Goal: Contribute content: Add original content to the website for others to see

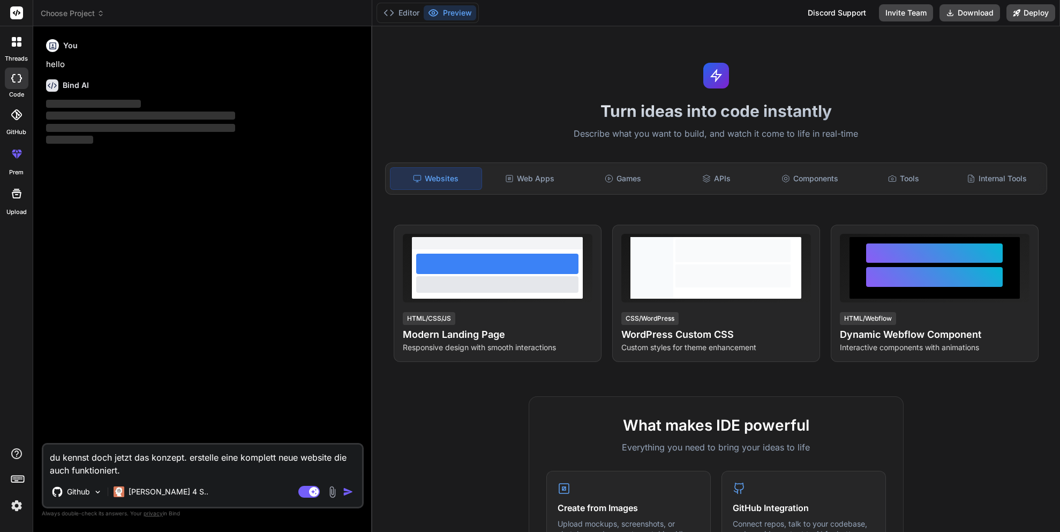
click at [19, 49] on div at bounding box center [16, 42] width 23 height 23
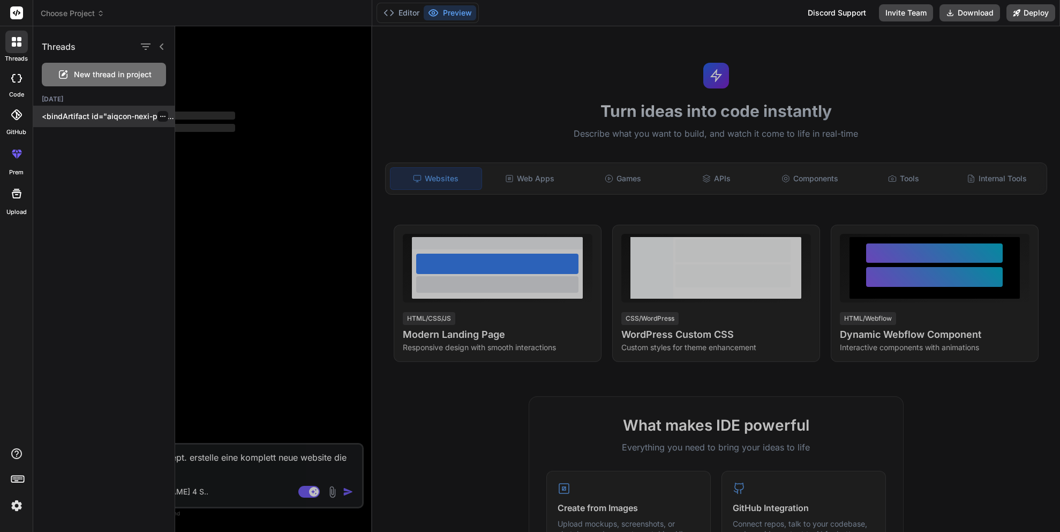
click at [125, 118] on p "<bindArtifact id="aiqcon-nexi-portal-enhancement" title="AIQCON & Nexi Portal E…" at bounding box center [108, 116] width 133 height 11
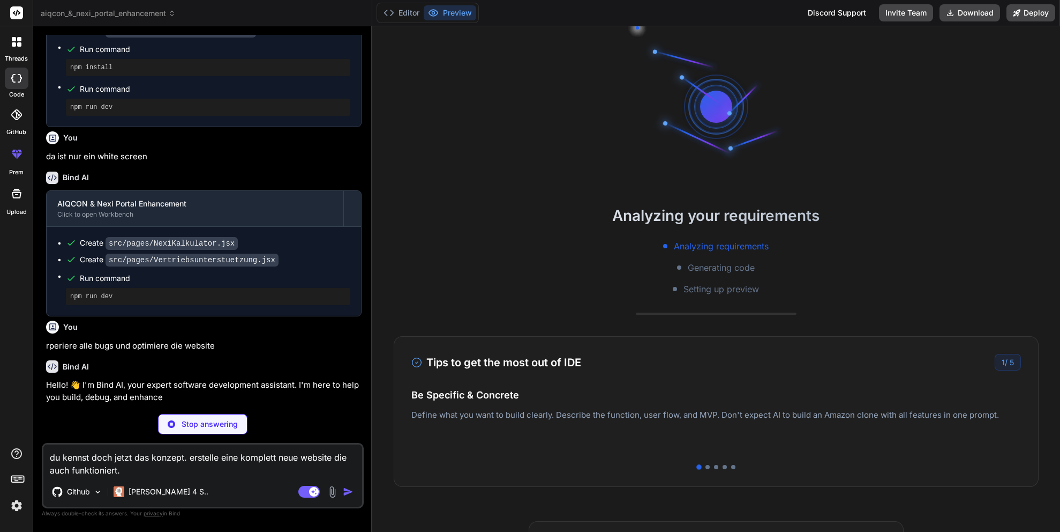
scroll to position [1129, 0]
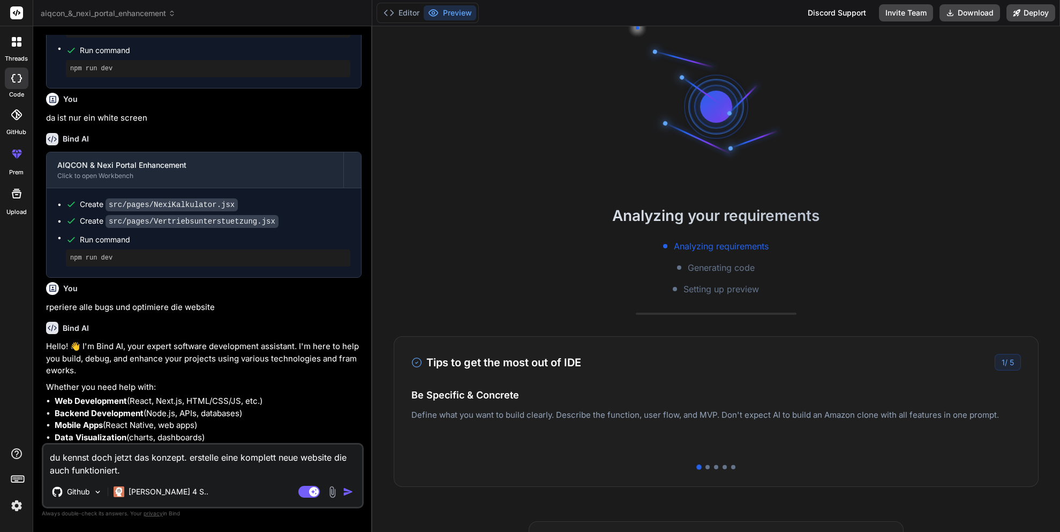
click at [14, 508] on img at bounding box center [17, 505] width 18 height 18
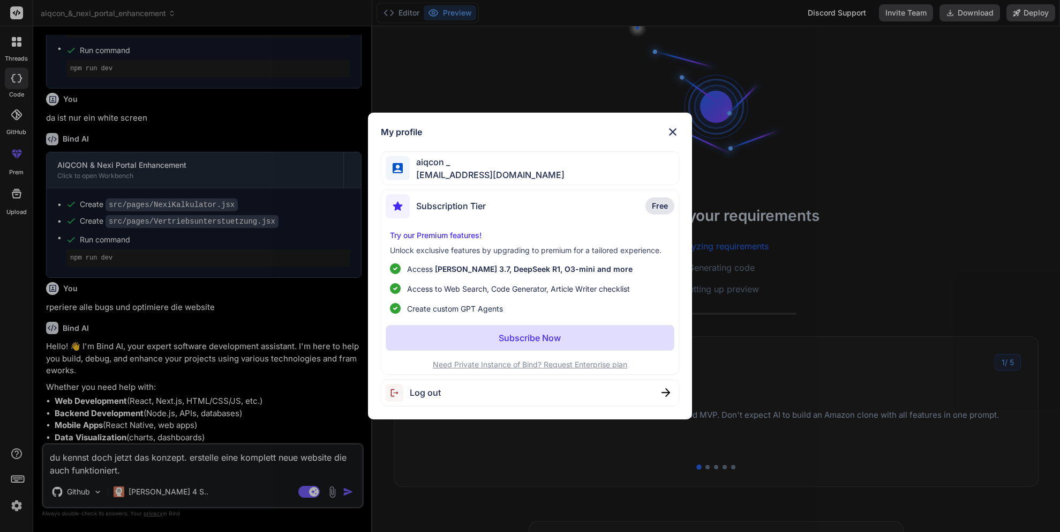
click at [520, 170] on div "aiqcon _ [EMAIL_ADDRESS][DOMAIN_NAME]" at bounding box center [530, 168] width 298 height 34
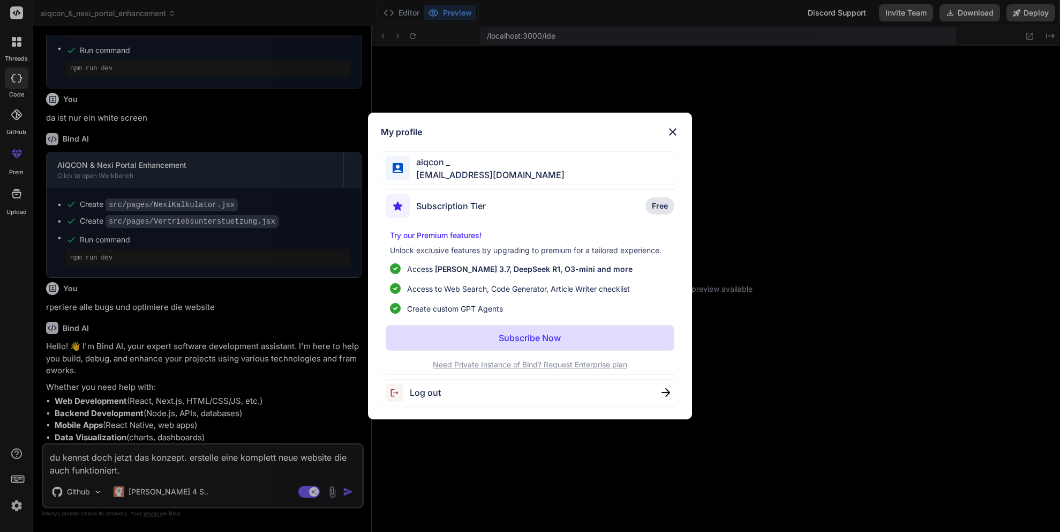
scroll to position [204, 0]
type textarea "x"
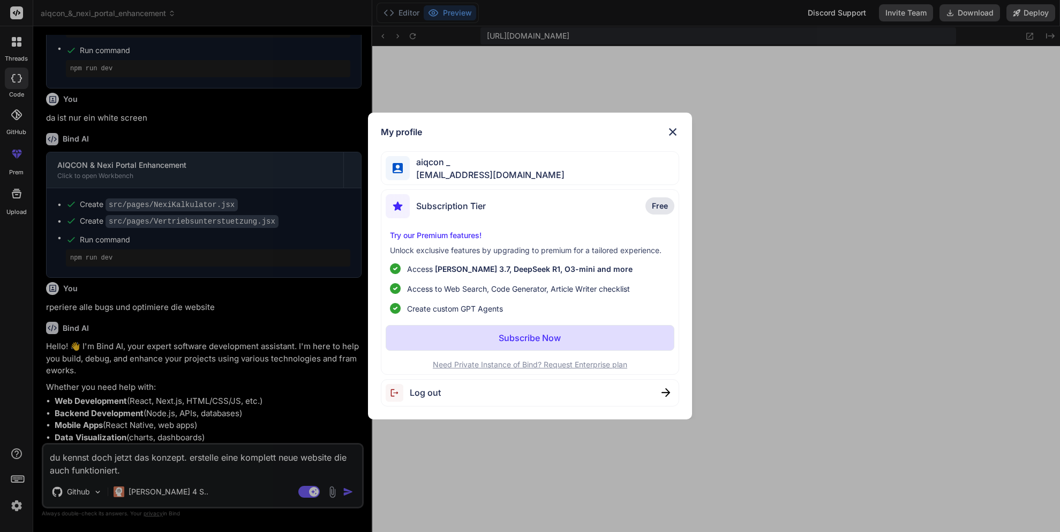
click at [675, 130] on img at bounding box center [673, 131] width 13 height 13
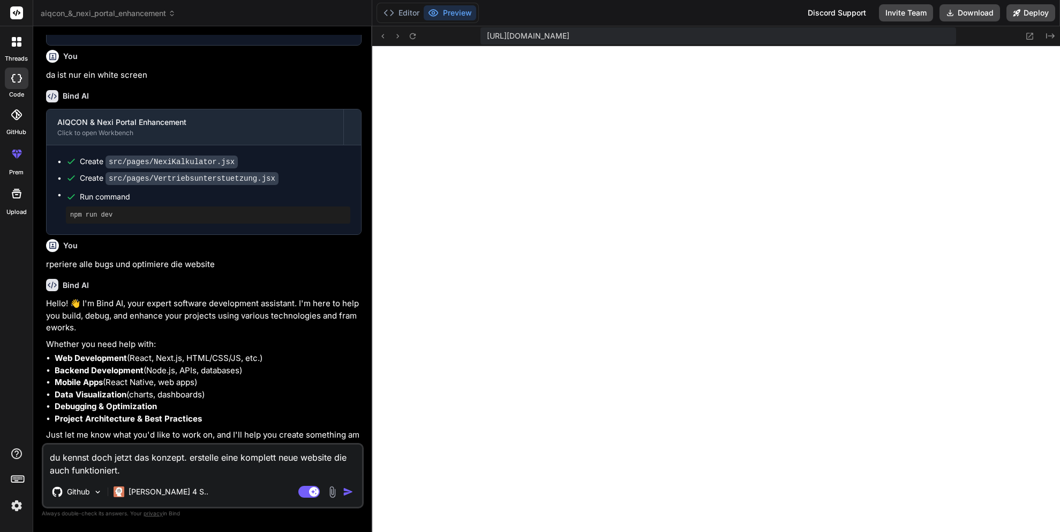
scroll to position [1223, 0]
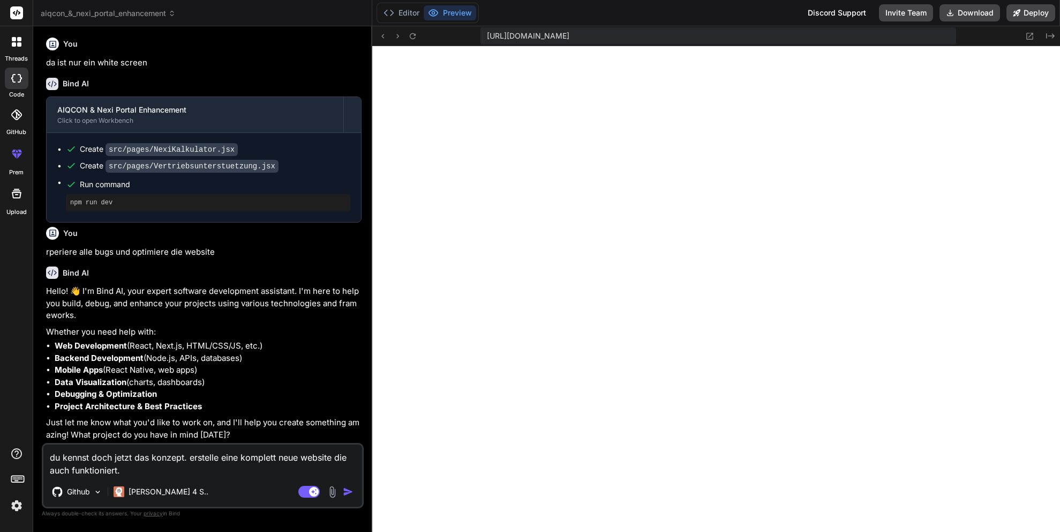
click at [169, 458] on textarea "du kennst doch jetzt das konzept. erstelle eine komplett neue website die auch …" at bounding box center [202, 460] width 319 height 32
type textarea "x"
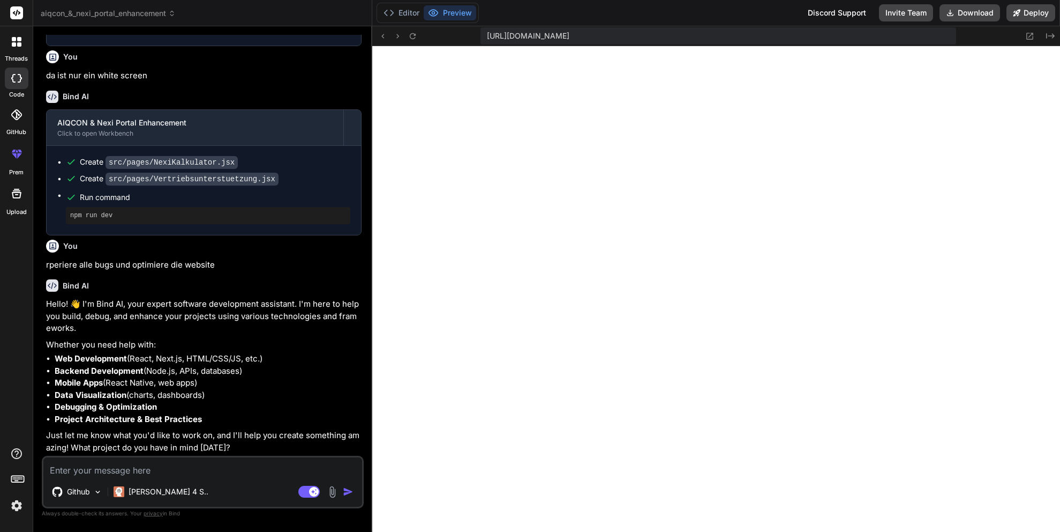
scroll to position [1210, 0]
click at [402, 8] on button "Editor" at bounding box center [401, 12] width 44 height 15
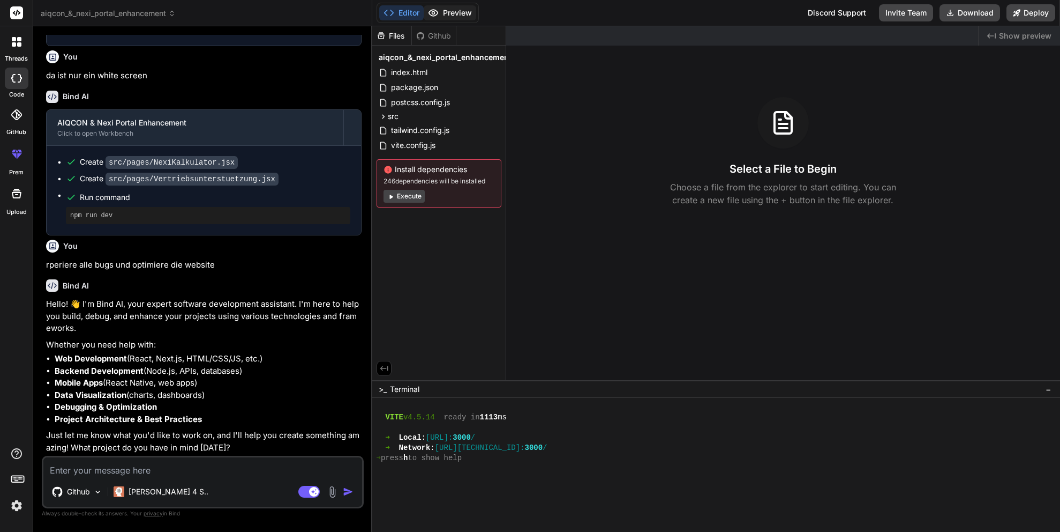
click at [445, 9] on button "Preview" at bounding box center [450, 12] width 53 height 15
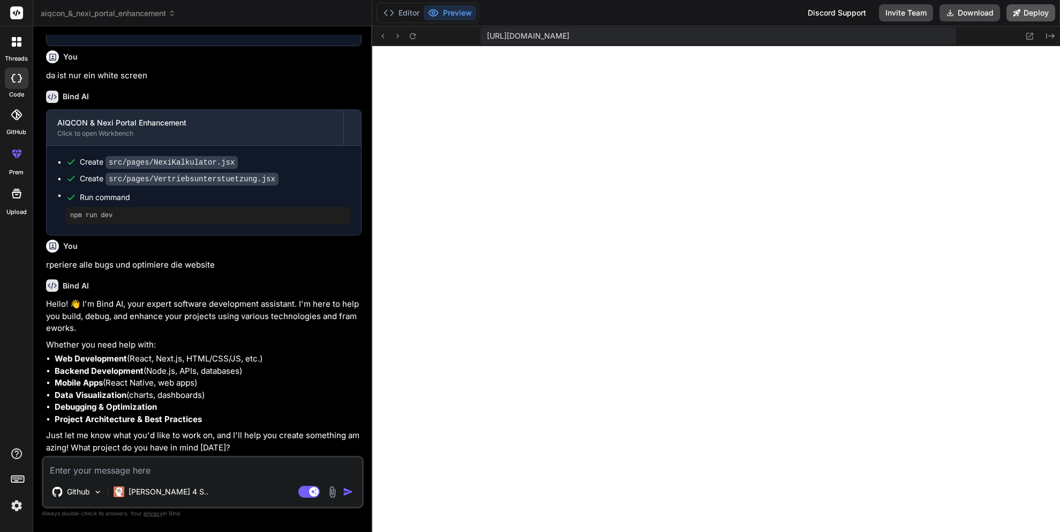
click at [1026, 13] on button "Deploy" at bounding box center [1031, 12] width 49 height 17
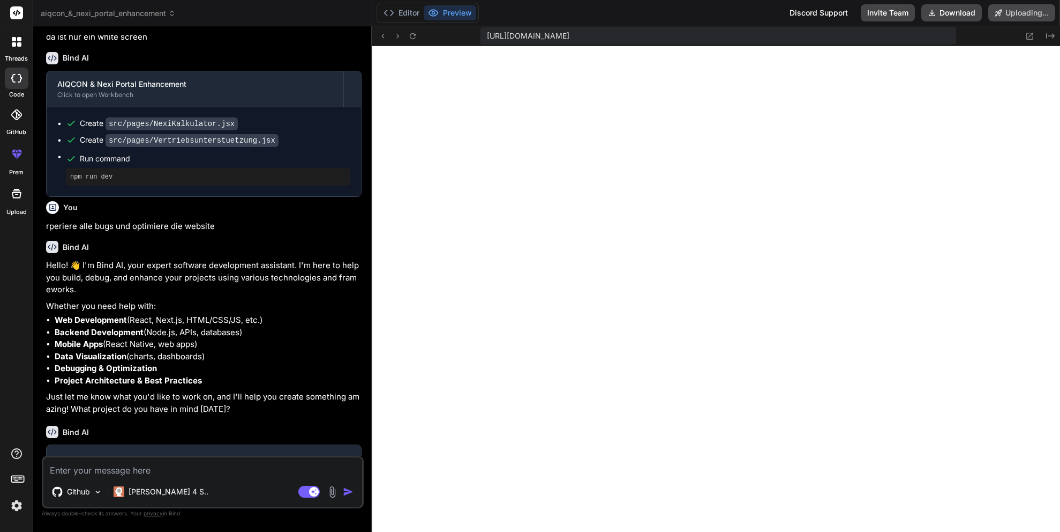
scroll to position [1304, 0]
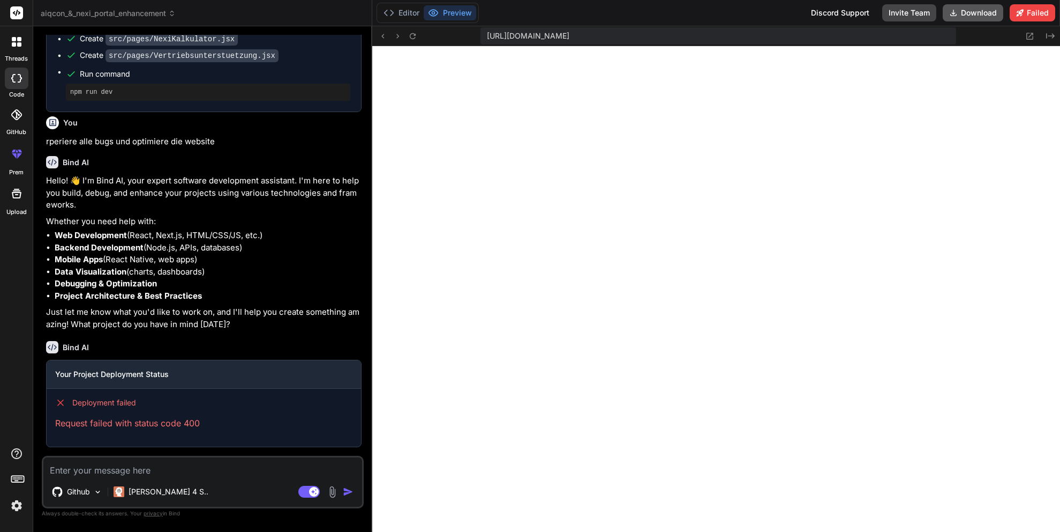
click at [976, 13] on button "Download" at bounding box center [973, 12] width 61 height 17
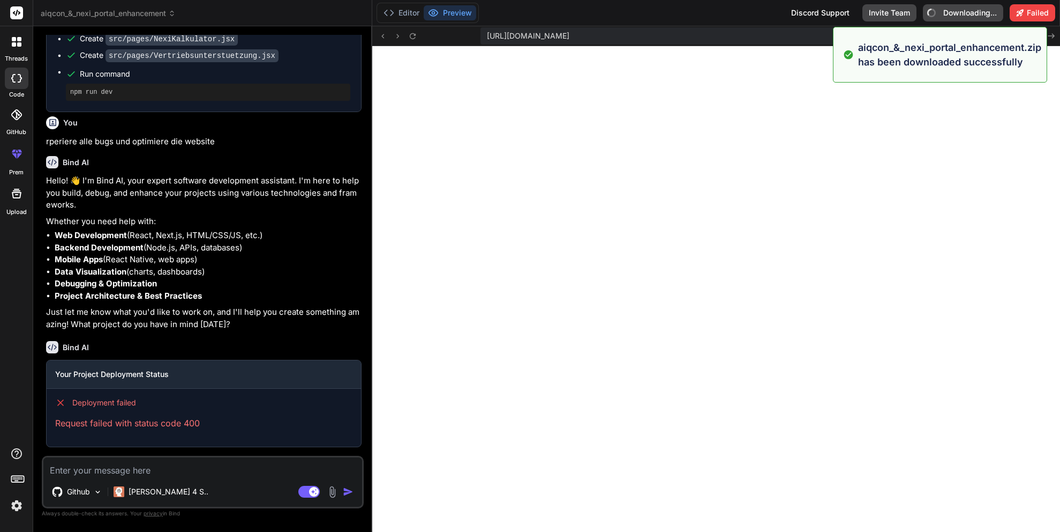
type textarea "x"
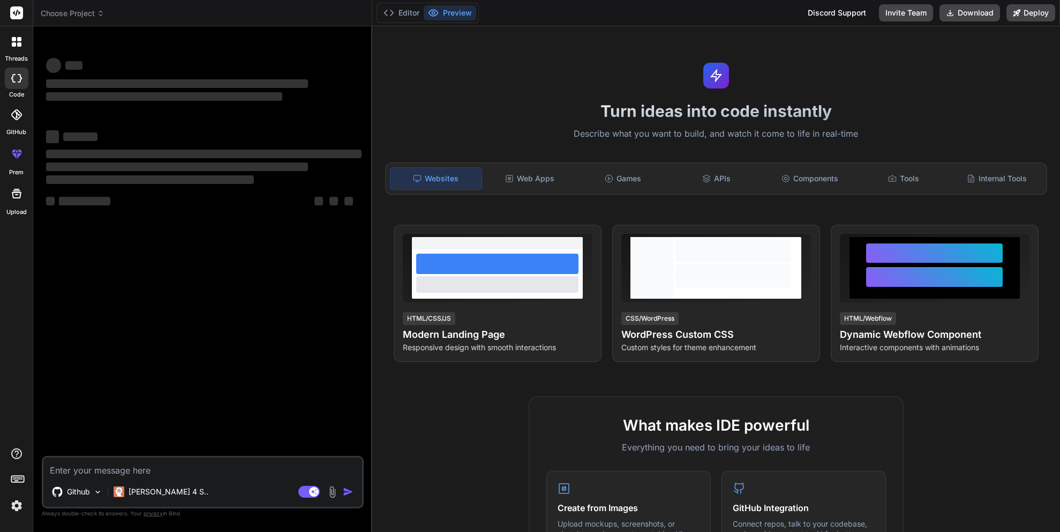
click at [160, 467] on textarea at bounding box center [202, 466] width 319 height 19
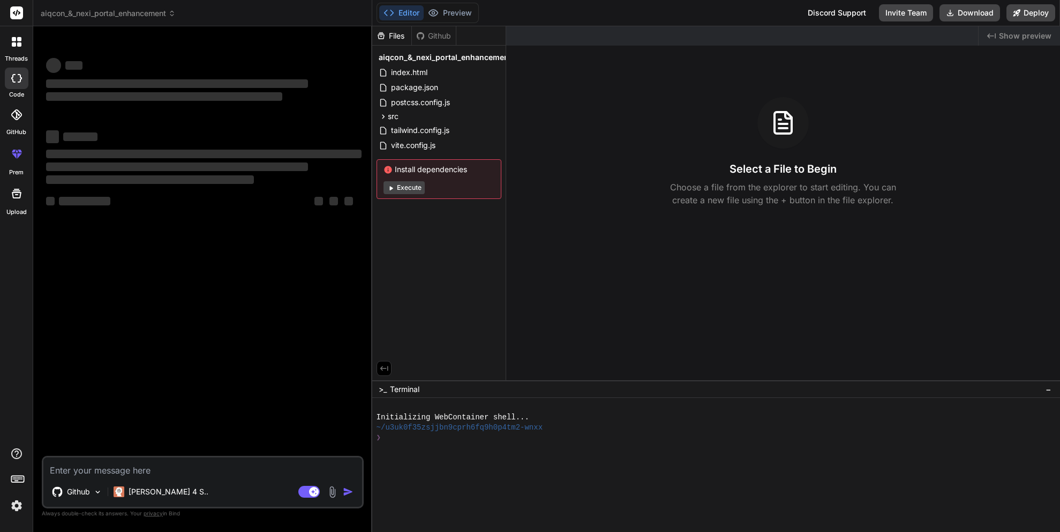
click at [18, 47] on div at bounding box center [16, 42] width 23 height 23
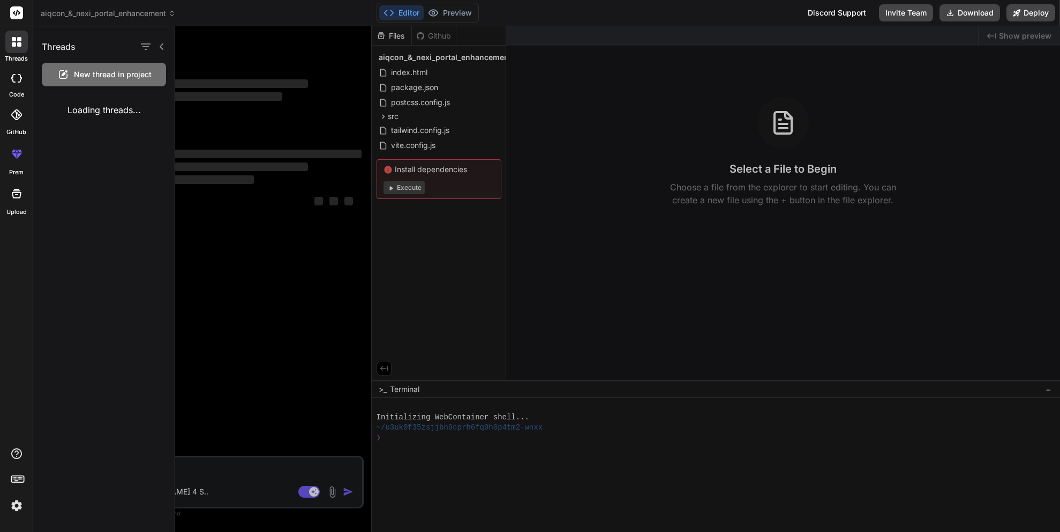
click at [85, 73] on span "New thread in project" at bounding box center [113, 74] width 78 height 11
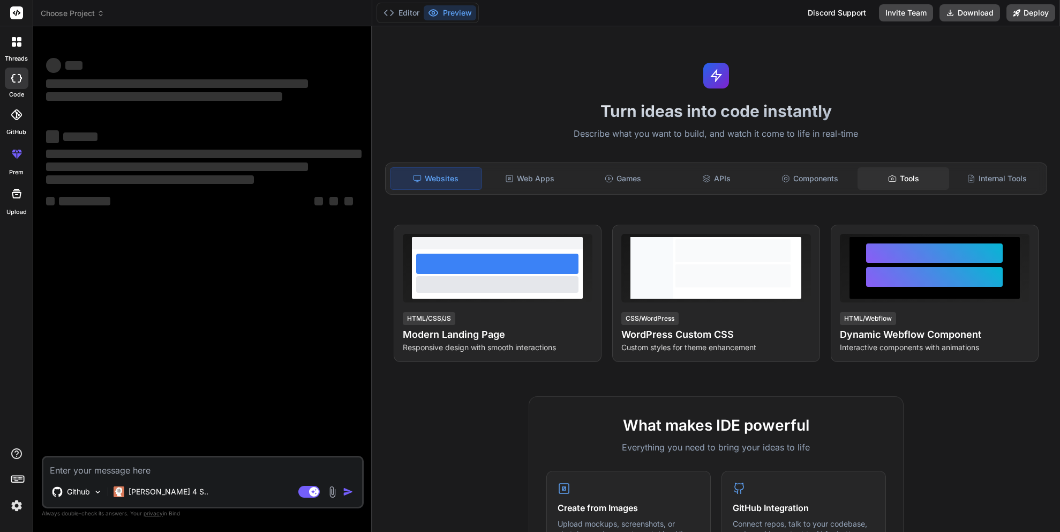
click at [906, 182] on div "Tools" at bounding box center [903, 178] width 91 height 23
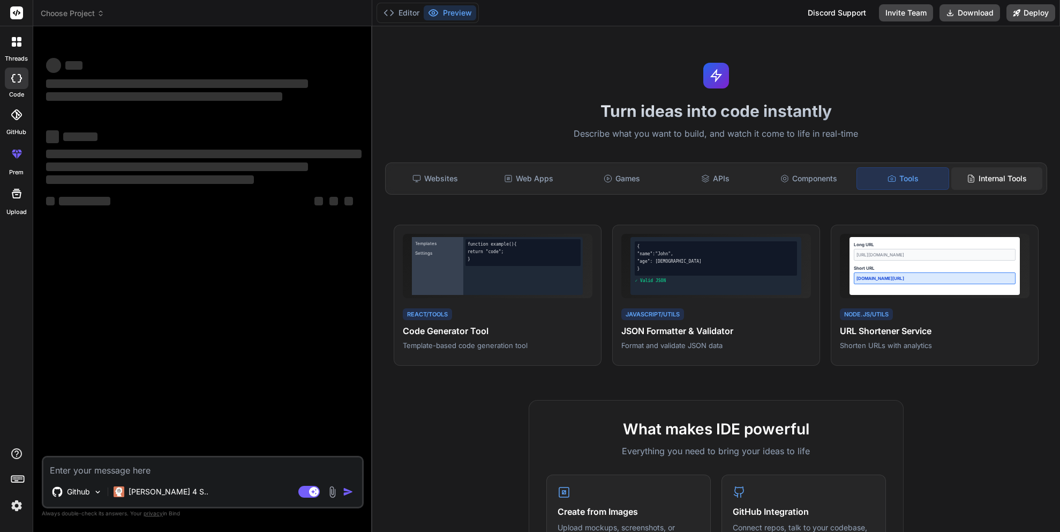
click at [1007, 176] on div "Internal Tools" at bounding box center [997, 178] width 91 height 23
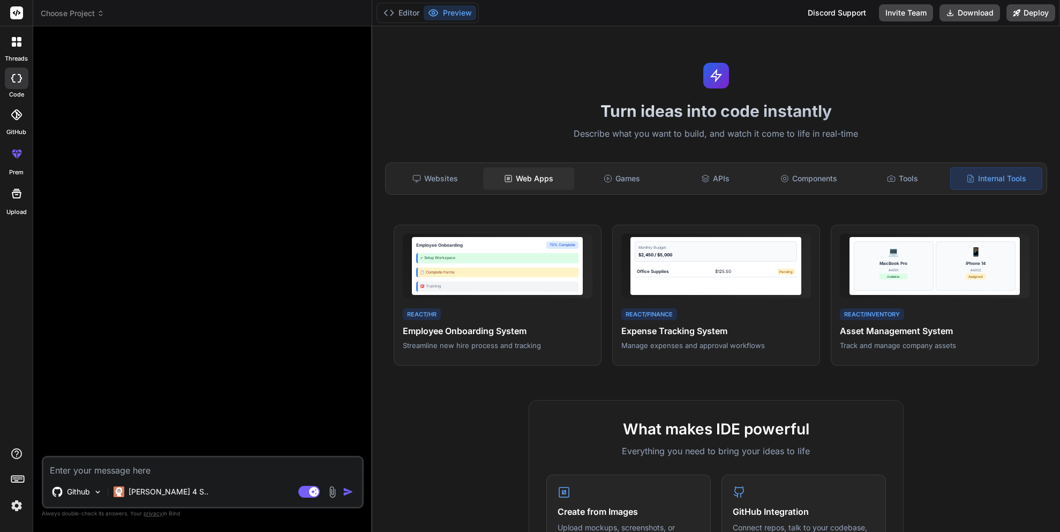
type textarea "x"
click at [521, 178] on div "Web Apps" at bounding box center [528, 178] width 91 height 23
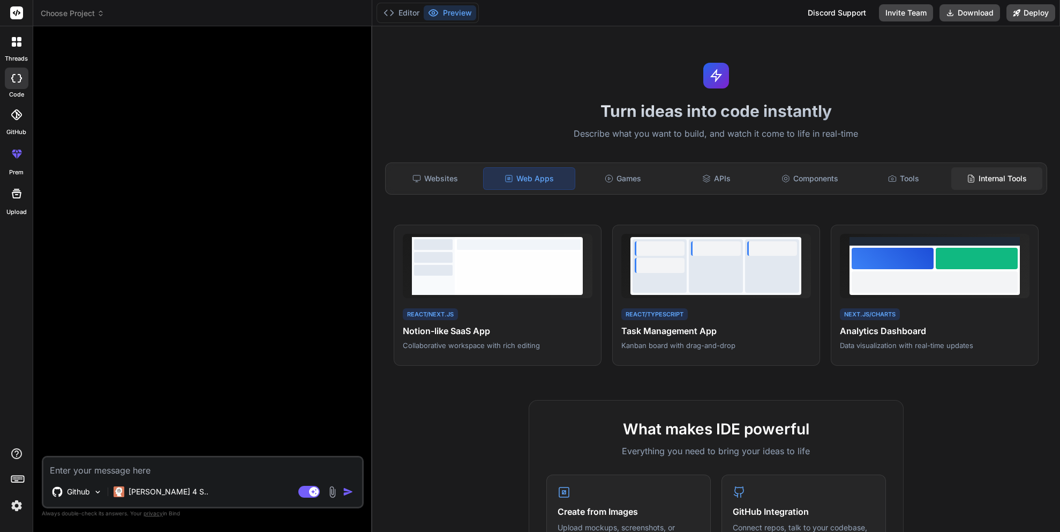
click at [1013, 185] on div "Internal Tools" at bounding box center [997, 178] width 91 height 23
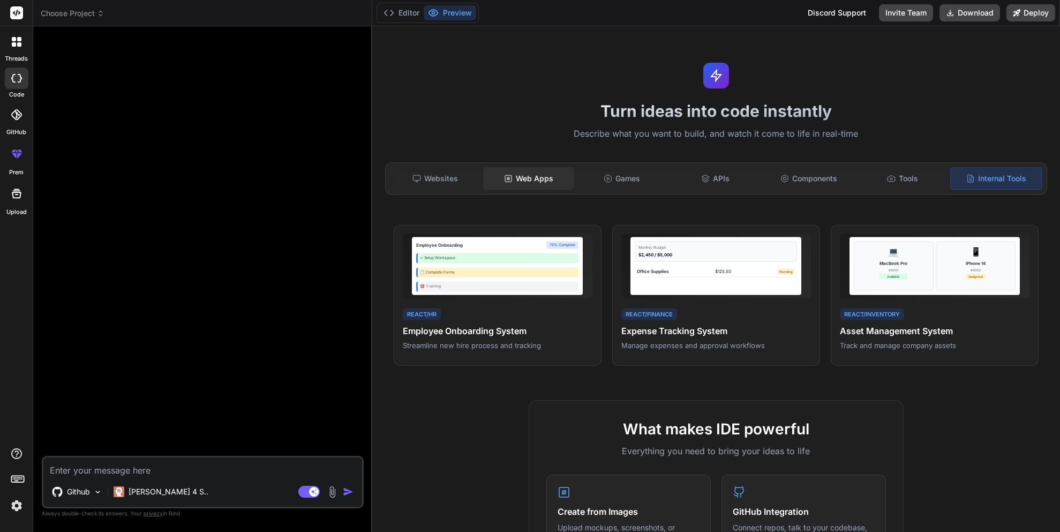
click at [534, 176] on div "Web Apps" at bounding box center [528, 178] width 91 height 23
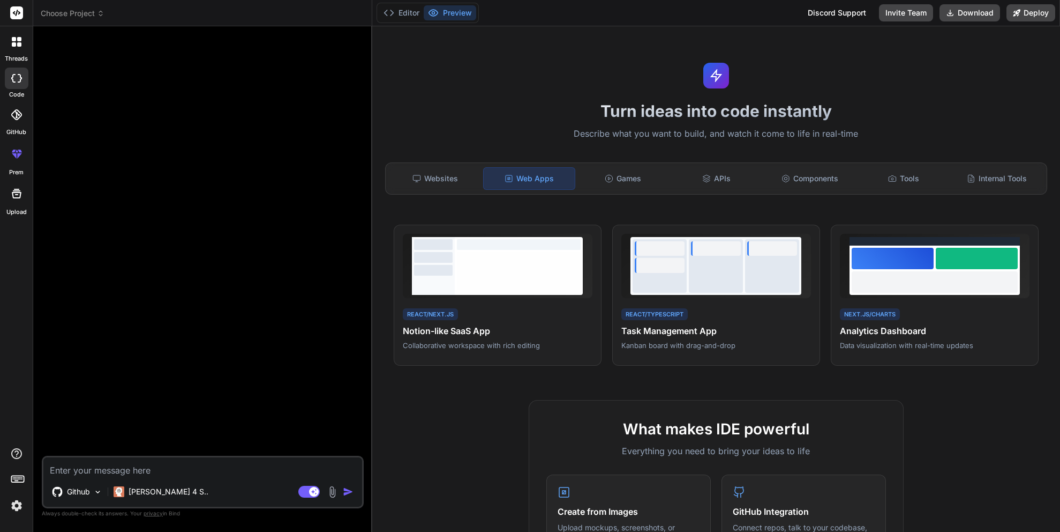
click at [201, 466] on textarea at bounding box center [202, 466] width 319 height 19
type textarea "I"
type textarea "x"
type textarea "Ic"
type textarea "x"
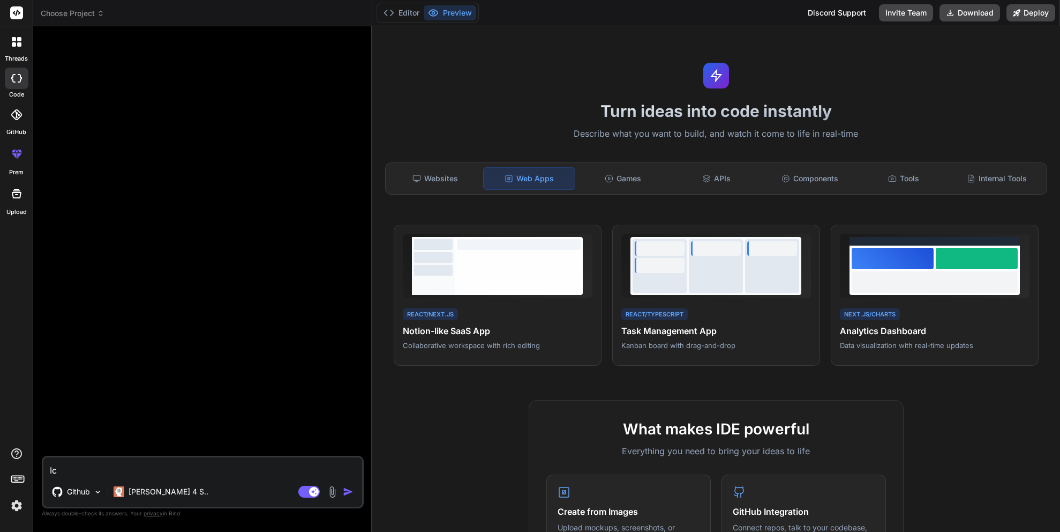
type textarea "Ich"
type textarea "x"
click at [223, 467] on textarea "Ich" at bounding box center [202, 466] width 319 height 19
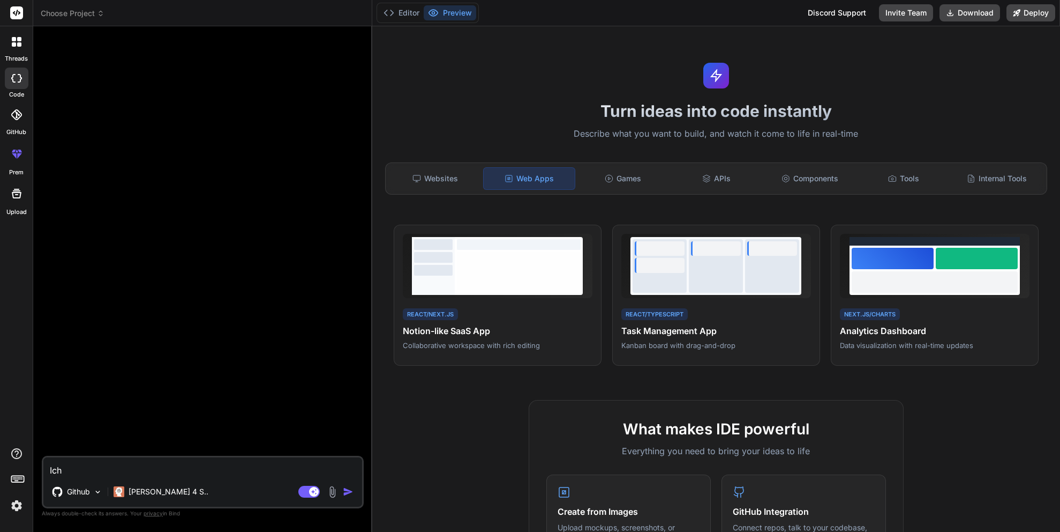
paste textarea "Baue eine vollständige Chrome Extension, die automatisch Google Maps scrapt – a…"
type textarea "Baue eine vollständige Chrome Extension, die automatisch Google Maps scrapt – a…"
type textarea "x"
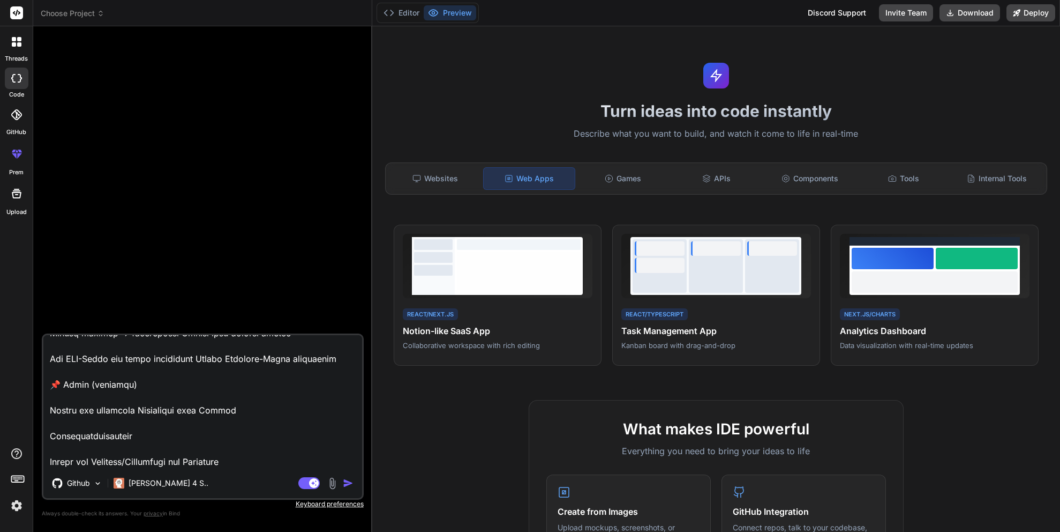
scroll to position [1520, 0]
click at [114, 386] on textarea at bounding box center [202, 401] width 319 height 133
type textarea "Baue eine vollständige Chrome Extension, die automatisch Google Maps scrapt – a…"
type textarea "x"
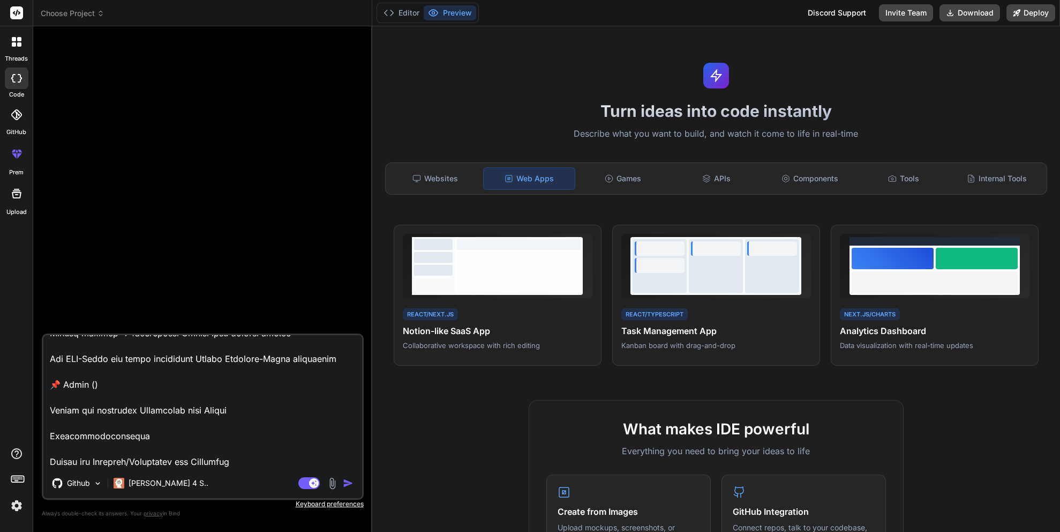
click at [111, 385] on textarea at bounding box center [202, 401] width 319 height 133
type textarea "Baue eine vollständige Chrome Extension, die automatisch Google Maps scrapt – a…"
type textarea "x"
type textarea "Baue eine vollständige Chrome Extension, die automatisch Google Maps scrapt – a…"
type textarea "x"
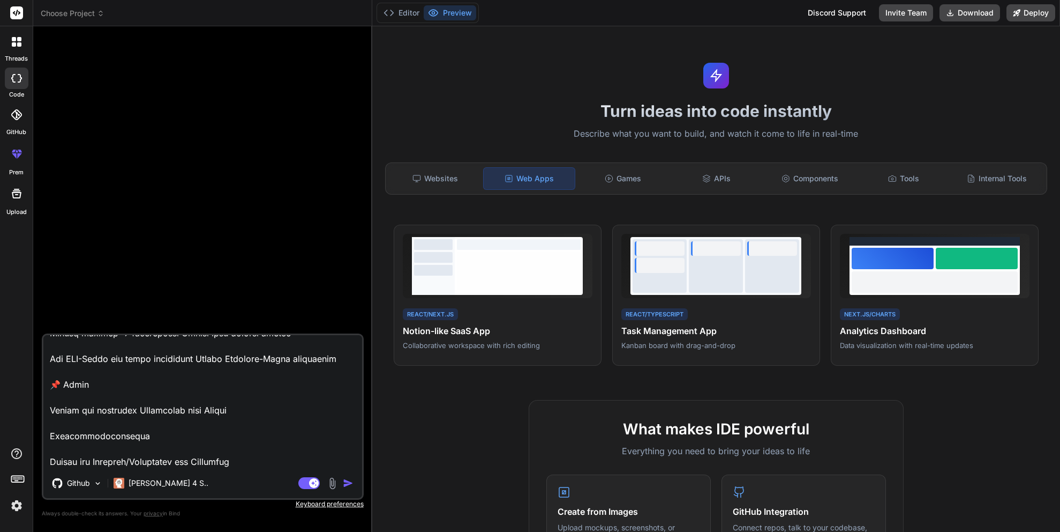
type textarea "Baue eine vollständige Chrome Extension, die automatisch Google Maps scrapt – a…"
type textarea "x"
click at [148, 459] on textarea at bounding box center [202, 401] width 319 height 133
type textarea "Baue eine vollständige Chrome Extension, die automatisch Google Maps scrapt – a…"
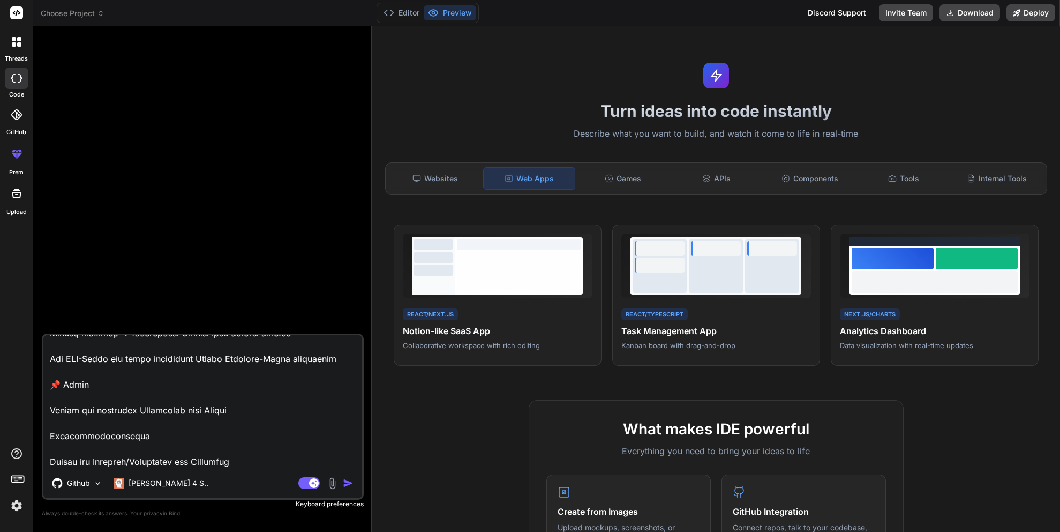
type textarea "x"
type textarea "Baue eine vollständige Chrome Extension, die automatisch Google Maps scrapt – a…"
type textarea "x"
type textarea "Baue eine vollständige Chrome Extension, die automatisch Google Maps scrapt – a…"
type textarea "x"
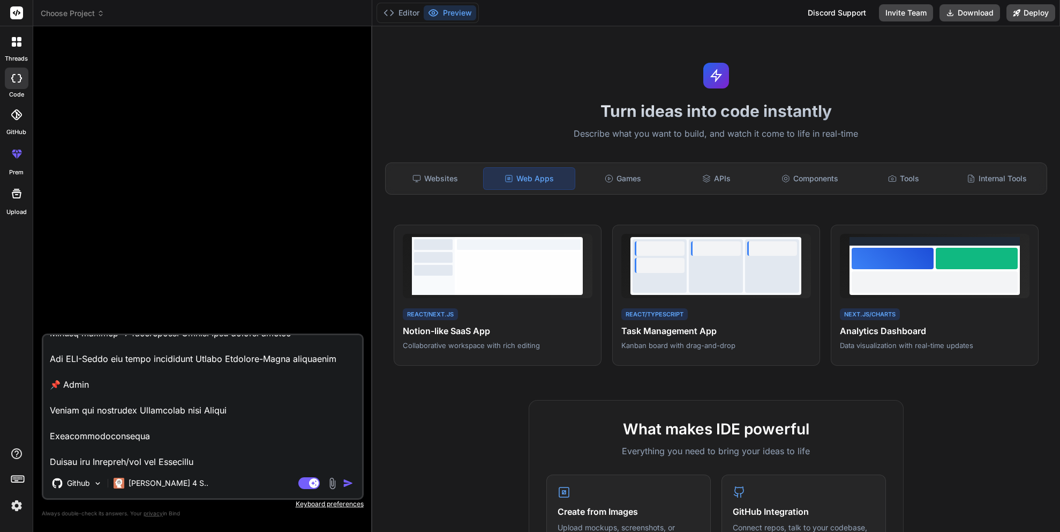
type textarea "Baue eine vollständige Chrome Extension, die automatisch Google Maps scrapt – a…"
type textarea "x"
type textarea "Baue eine vollständige Chrome Extension, die automatisch Google Maps scrapt – a…"
type textarea "x"
type textarea "Baue eine vollständige Chrome Extension, die automatisch Google Maps scrapt – a…"
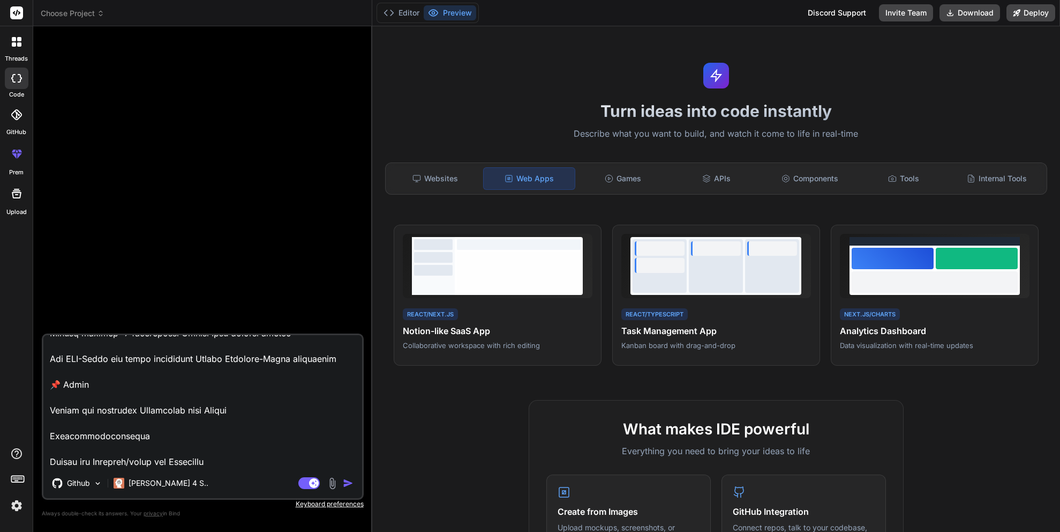
type textarea "x"
type textarea "Baue eine vollständige Chrome Extension, die automatisch Google Maps scrapt – a…"
type textarea "x"
type textarea "Baue eine vollständige Chrome Extension, die automatisch Google Maps scrapt – a…"
type textarea "x"
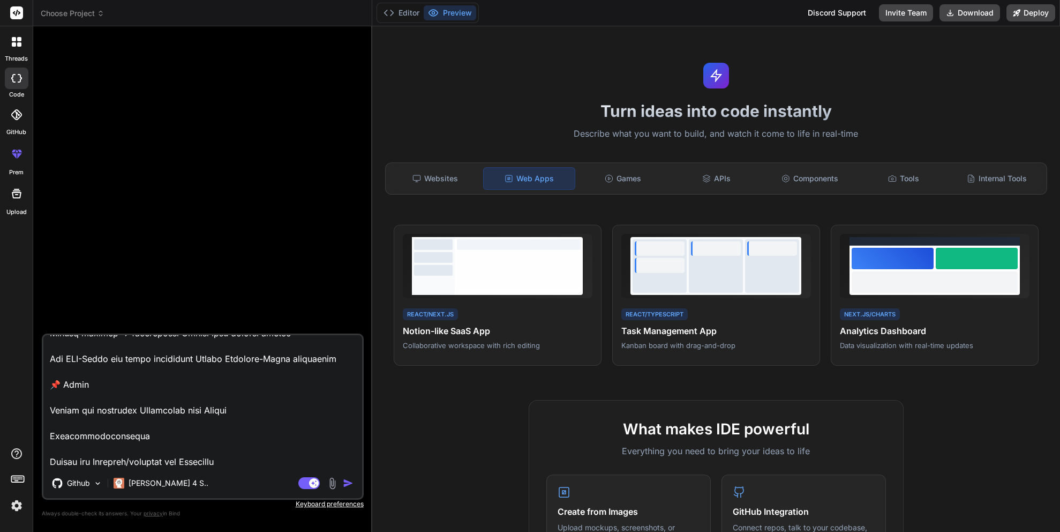
type textarea "Baue eine vollständige Chrome Extension, die automatisch Google Maps scrapt – a…"
type textarea "x"
type textarea "Baue eine vollständige Chrome Extension, die automatisch Google Maps scrapt – a…"
type textarea "x"
type textarea "Baue eine vollständige Chrome Extension, die automatisch Google Maps scrapt – a…"
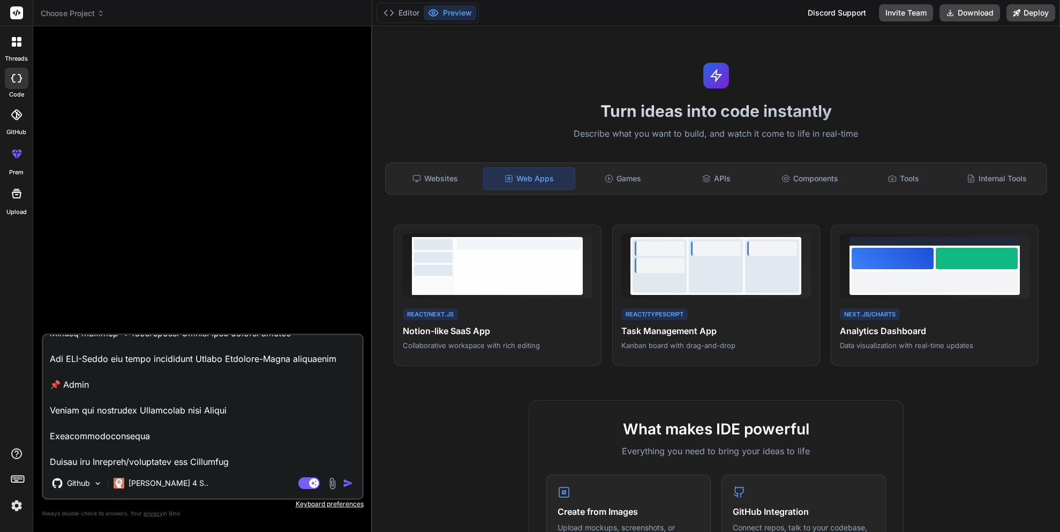
type textarea "x"
type textarea "Baue eine vollständige Chrome Extension, die automatisch Google Maps scrapt – a…"
type textarea "x"
click at [182, 459] on textarea at bounding box center [202, 401] width 319 height 133
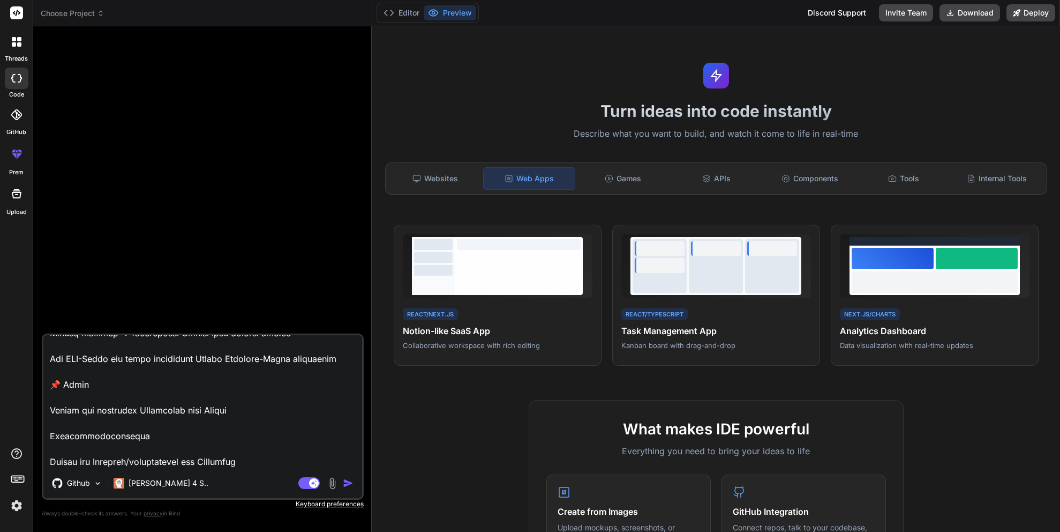
type textarea "Baue eine vollständige Chrome Extension, die automatisch Google Maps scrapt – a…"
type textarea "x"
type textarea "Baue eine vollständige Chrome Extension, die automatisch Google Maps scrapt – a…"
type textarea "x"
type textarea "Baue eine vollständige Chrome Extension, die automatisch Google Maps scrapt – a…"
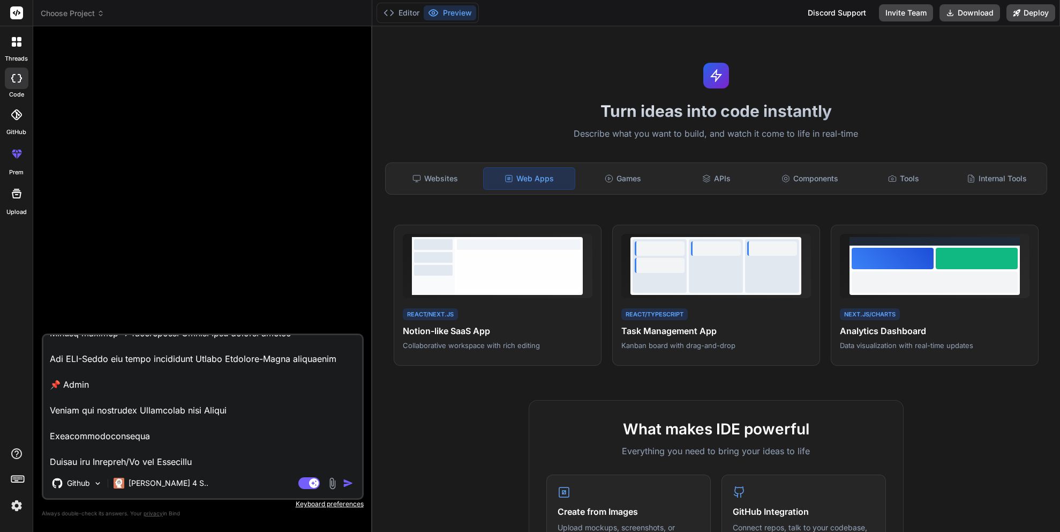
type textarea "x"
type textarea "Baue eine vollständige Chrome Extension, die automatisch Google Maps scrapt – a…"
type textarea "x"
type textarea "Baue eine vollständige Chrome Extension, die automatisch Google Maps scrapt – a…"
type textarea "x"
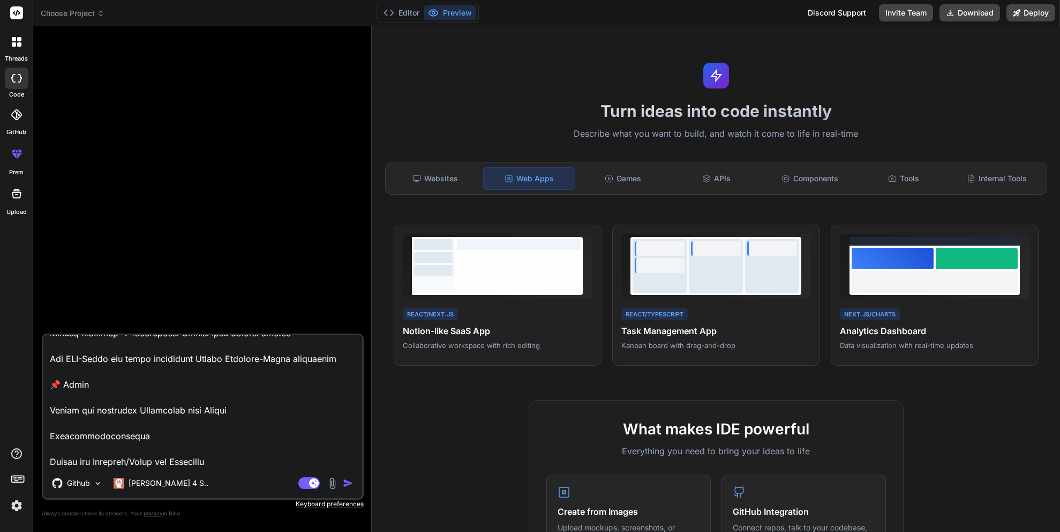
type textarea "Baue eine vollständige Chrome Extension, die automatisch Google Maps scrapt – a…"
type textarea "x"
type textarea "Baue eine vollständige Chrome Extension, die automatisch Google Maps scrapt – a…"
type textarea "x"
type textarea "Baue eine vollständige Chrome Extension, die automatisch Google Maps scrapt – a…"
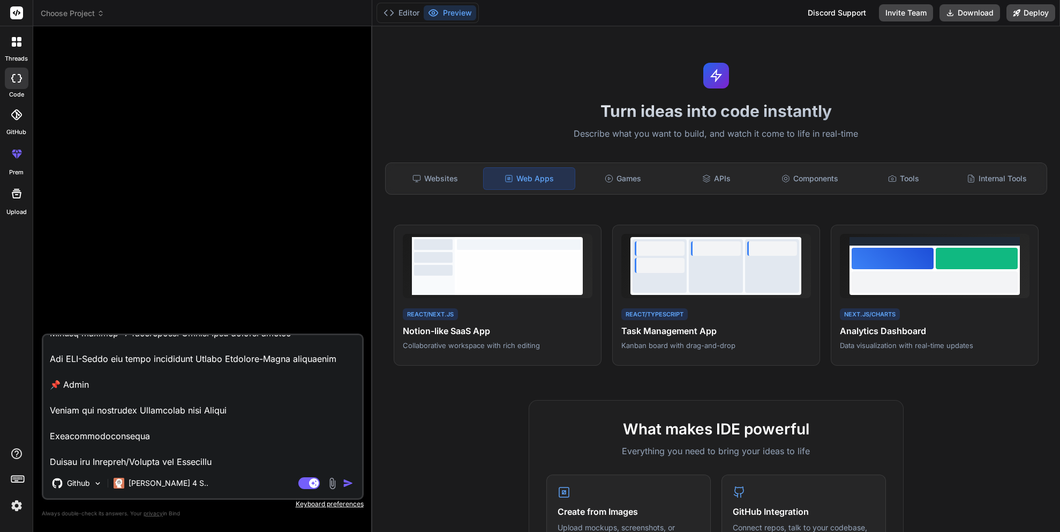
type textarea "x"
type textarea "Baue eine vollständige Chrome Extension, die automatisch Google Maps scrapt – a…"
type textarea "x"
type textarea "Baue eine vollständige Chrome Extension, die automatisch Google Maps scrapt – a…"
type textarea "x"
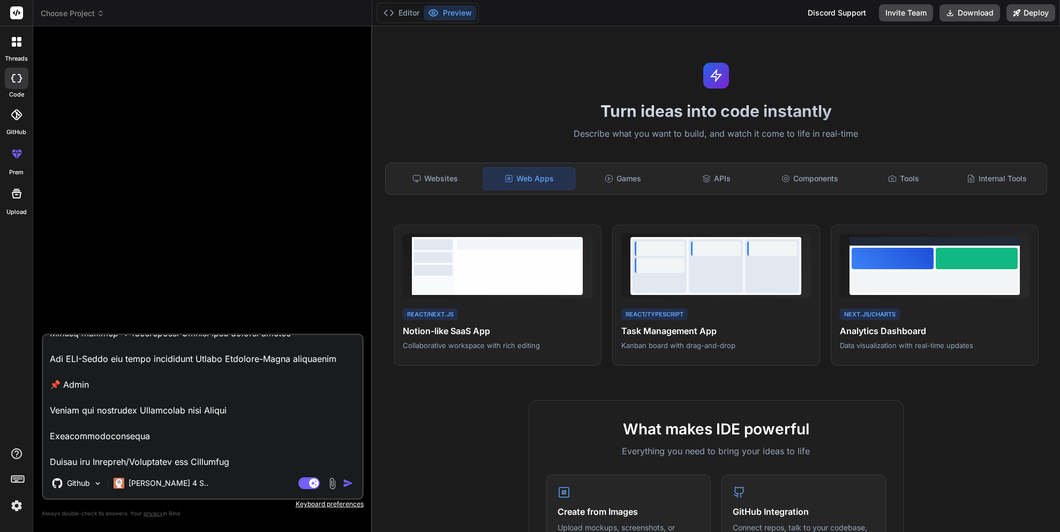
click at [225, 461] on textarea at bounding box center [202, 401] width 319 height 133
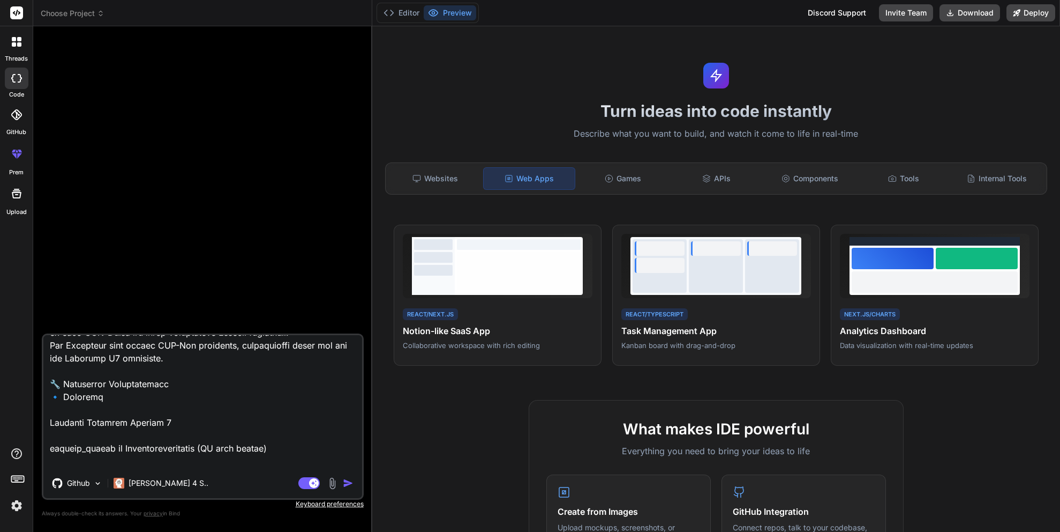
scroll to position [0, 0]
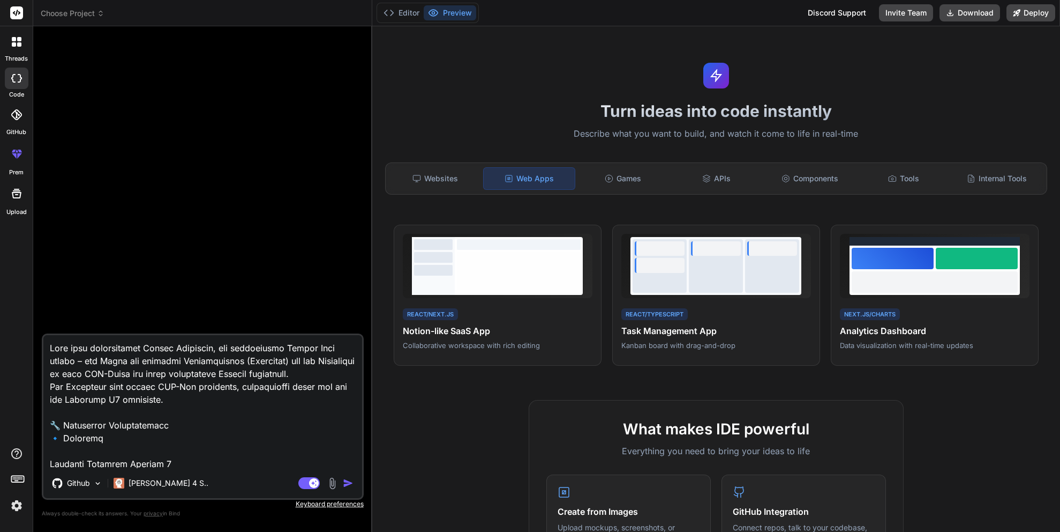
type textarea "Baue eine vollständige Chrome Extension, die automatisch Google Maps scrapt – a…"
click at [334, 483] on img at bounding box center [332, 483] width 12 height 12
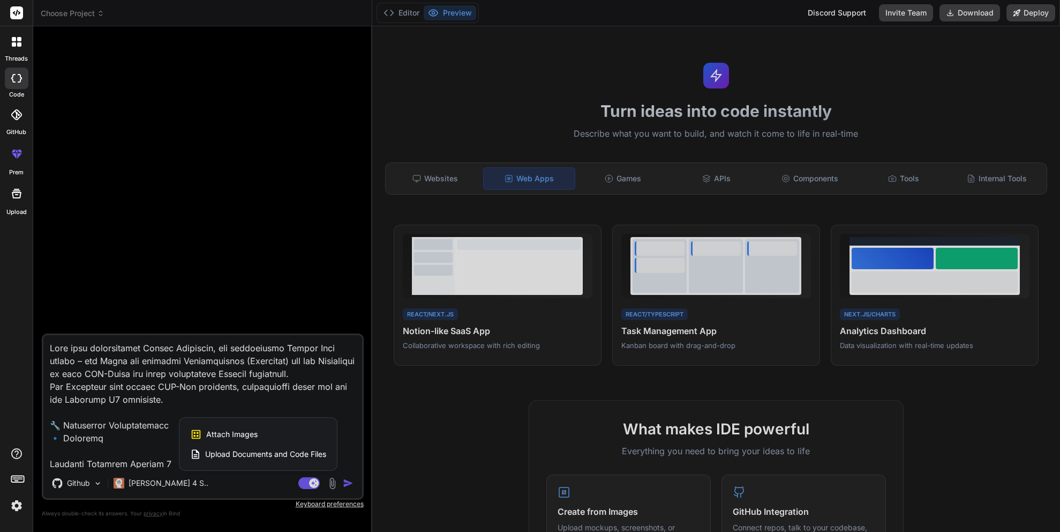
click at [334, 483] on div at bounding box center [530, 266] width 1060 height 532
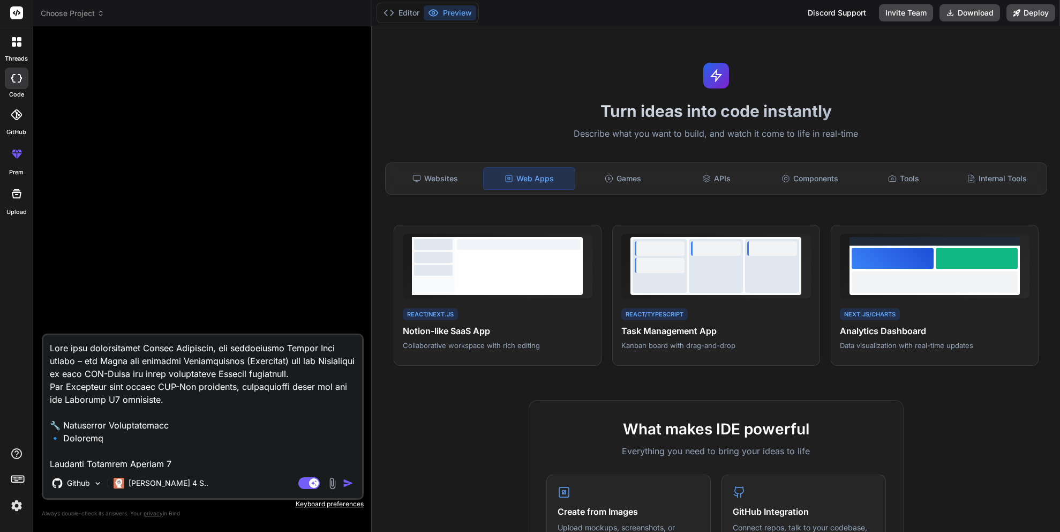
click at [334, 483] on img at bounding box center [332, 483] width 12 height 12
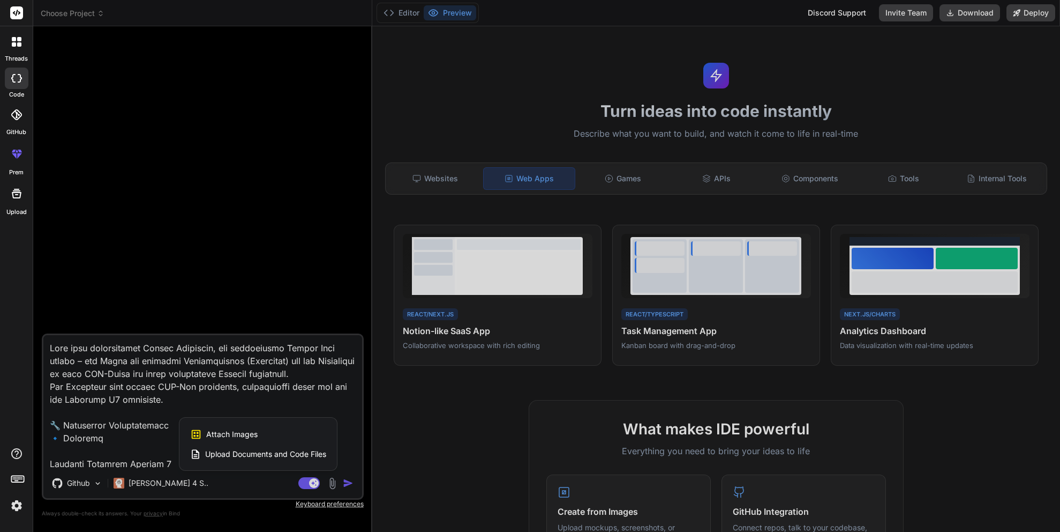
click at [350, 481] on div at bounding box center [530, 266] width 1060 height 532
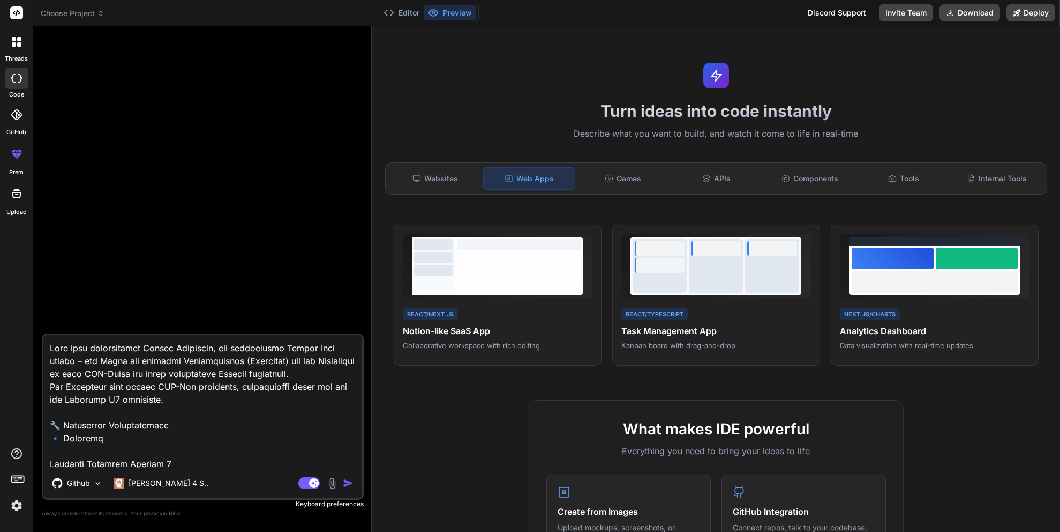
click at [349, 482] on img "button" at bounding box center [348, 482] width 11 height 11
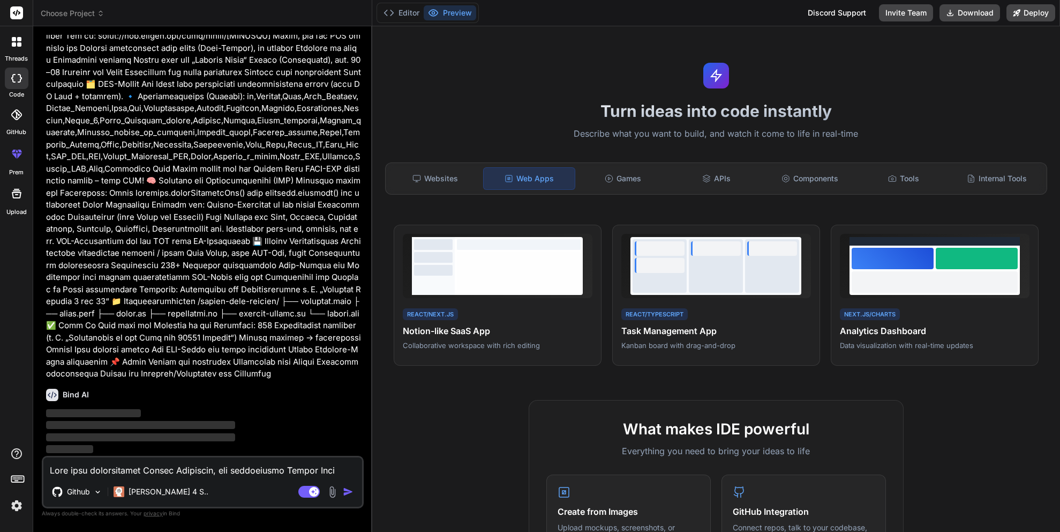
scroll to position [173, 0]
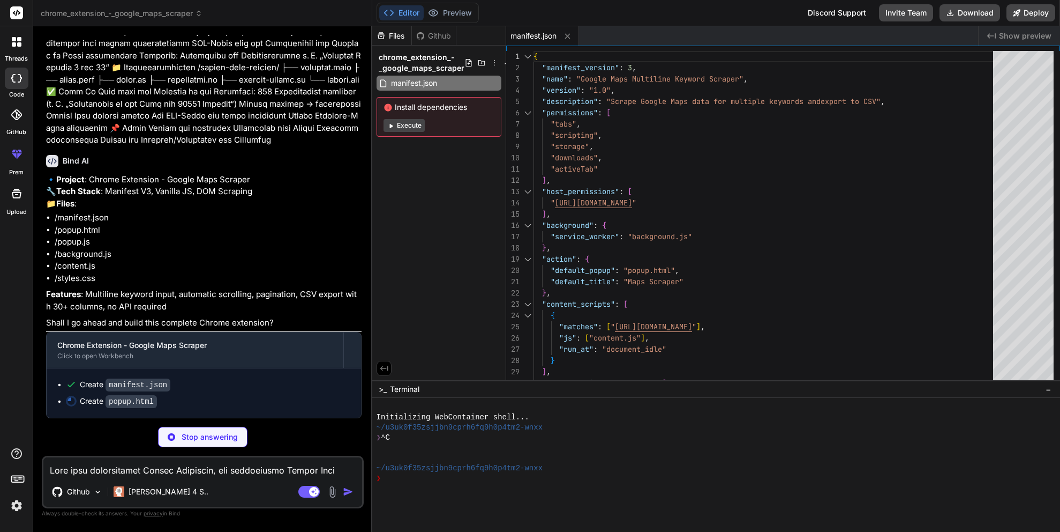
type textarea "x"
type textarea "<script src="popup.js"></script> </body> </html>"
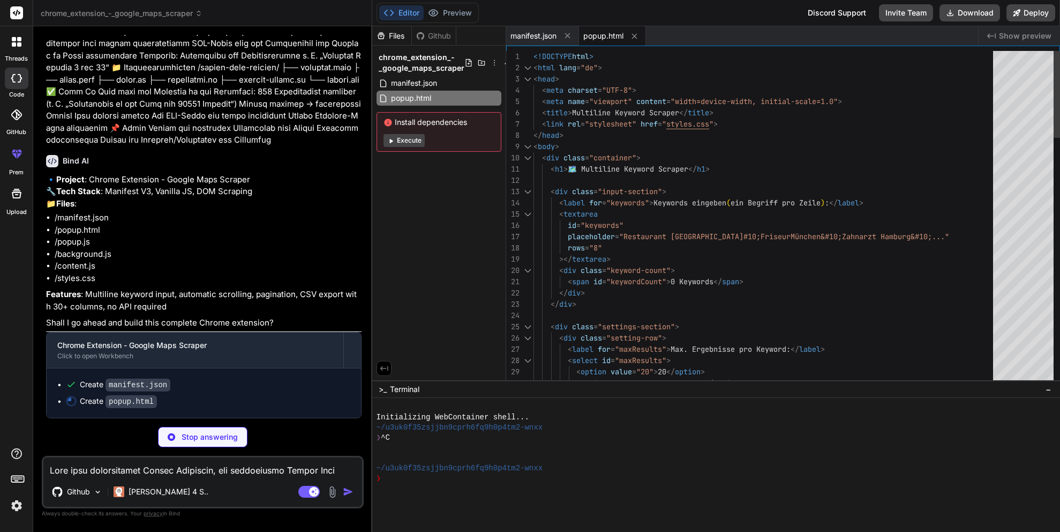
scroll to position [446, 0]
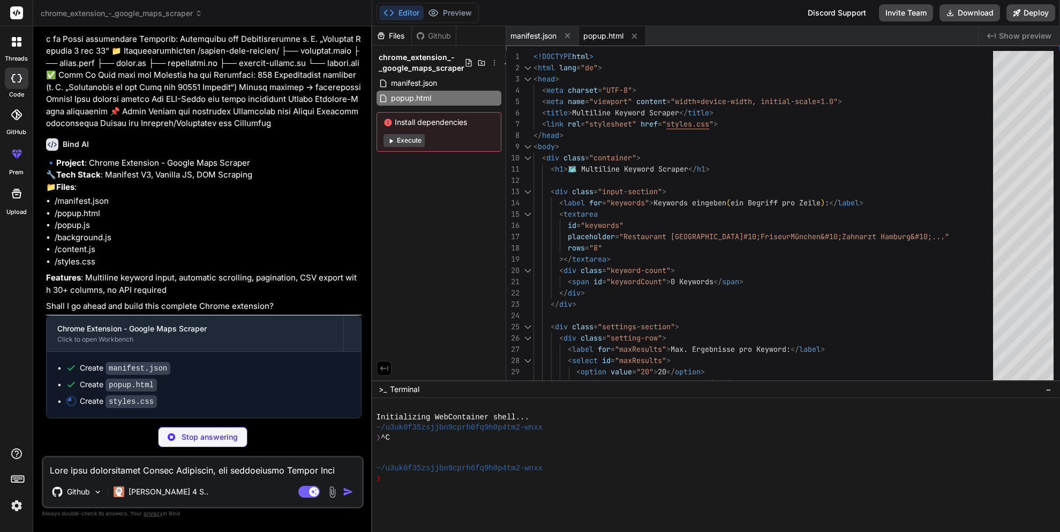
type textarea "x"
type textarea "font-size: 12px; color: #666; } li { margin-bottom: 5px; }"
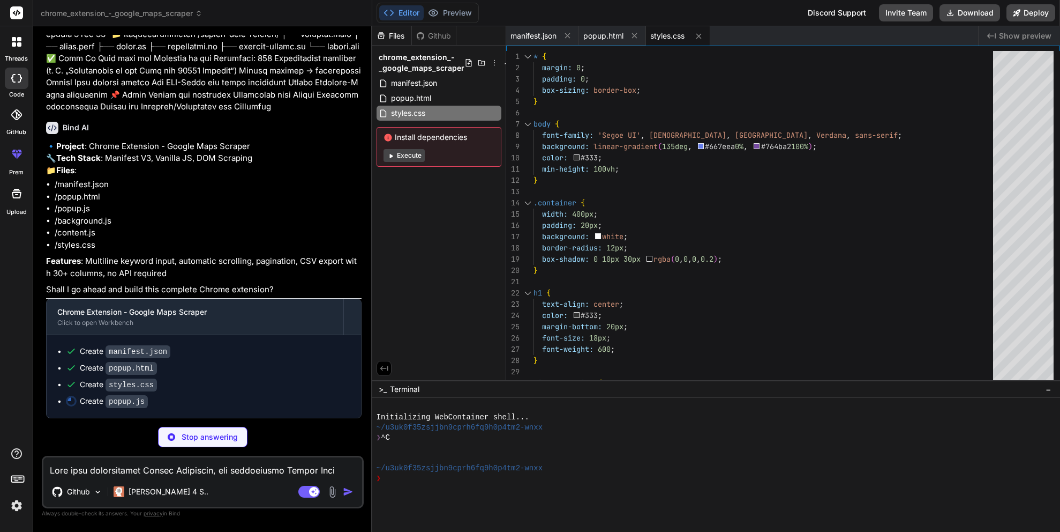
scroll to position [462, 0]
type textarea "x"
type textarea "});"
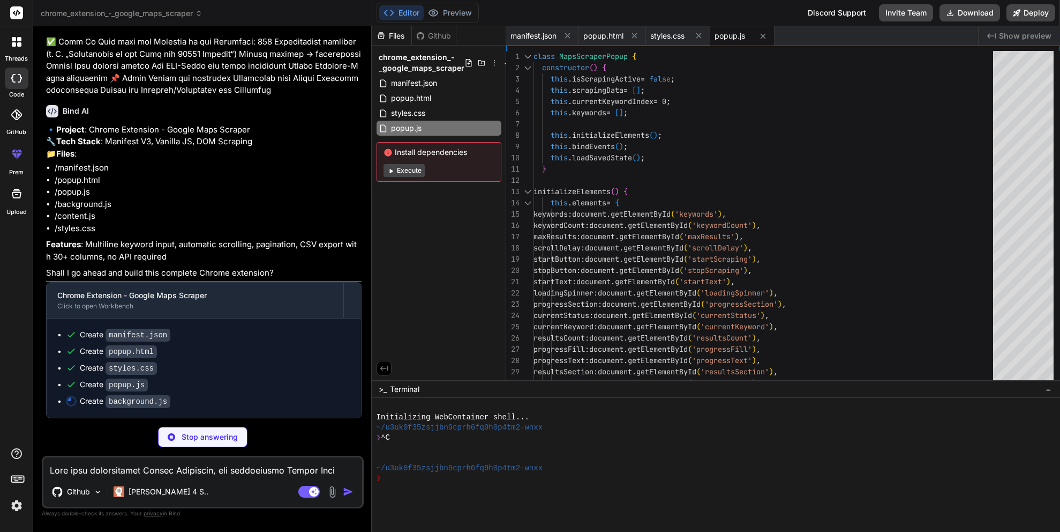
type textarea "x"
type textarea "new MapsScraperBackground();"
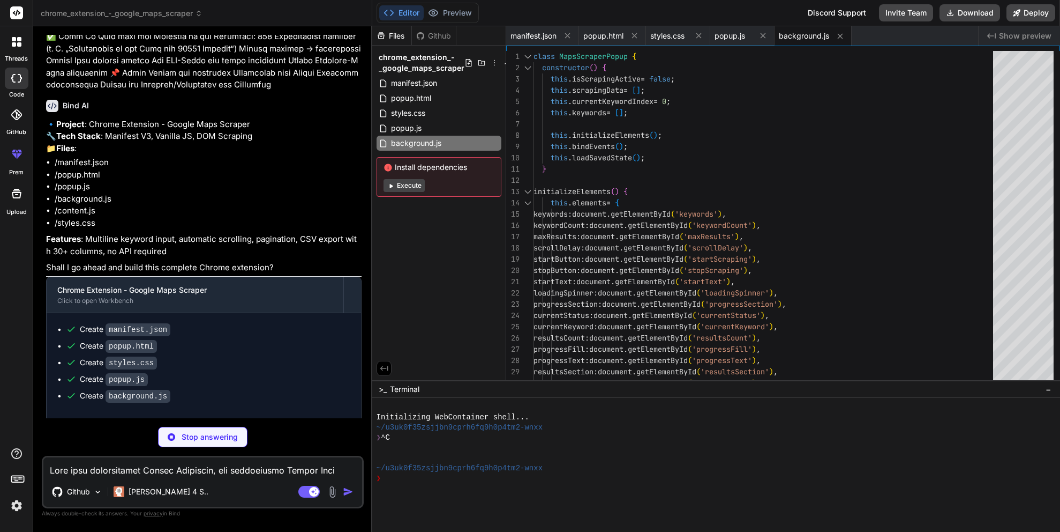
type textarea "x"
type textarea "} // Initialize content script if (window.location.hostname === 'www.google.com…"
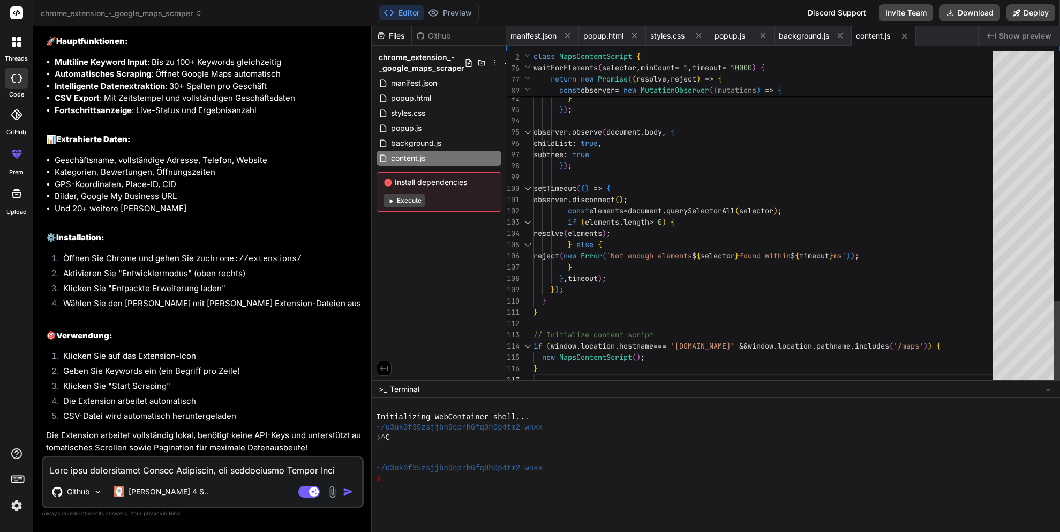
scroll to position [68, 0]
click at [957, 14] on button "Download" at bounding box center [970, 12] width 61 height 17
click at [332, 490] on img at bounding box center [332, 491] width 12 height 12
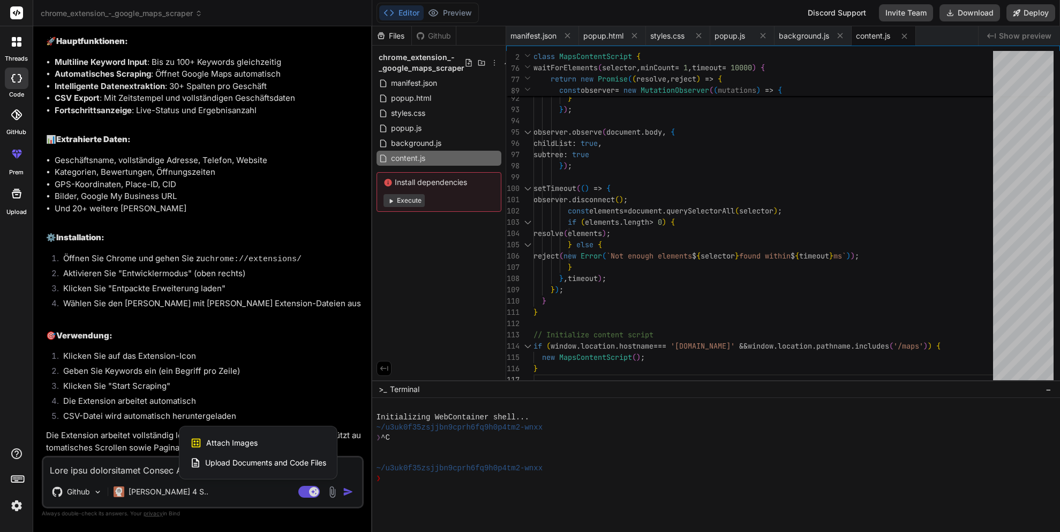
click at [263, 461] on span "Upload Documents and Code Files" at bounding box center [265, 462] width 121 height 11
type textarea "x"
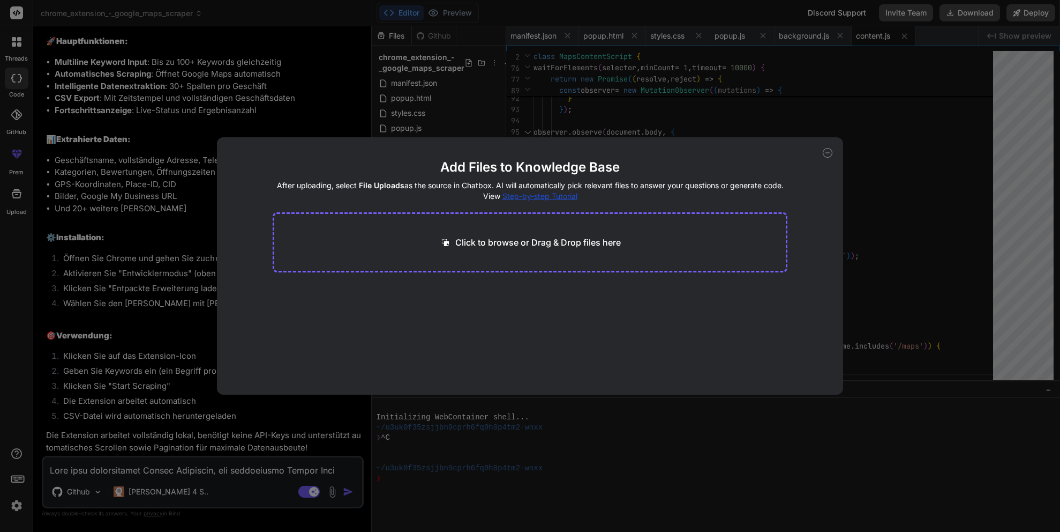
click at [498, 236] on p "Click to browse or Drag & Drop files here" at bounding box center [538, 242] width 166 height 13
click at [518, 254] on div "Click to browse or Drag & Drop files here" at bounding box center [530, 242] width 514 height 60
click at [503, 242] on p "Click to browse or Drag & Drop files here" at bounding box center [538, 242] width 166 height 13
type input "C:\fakepath\2captcha-uOMyddea.js"
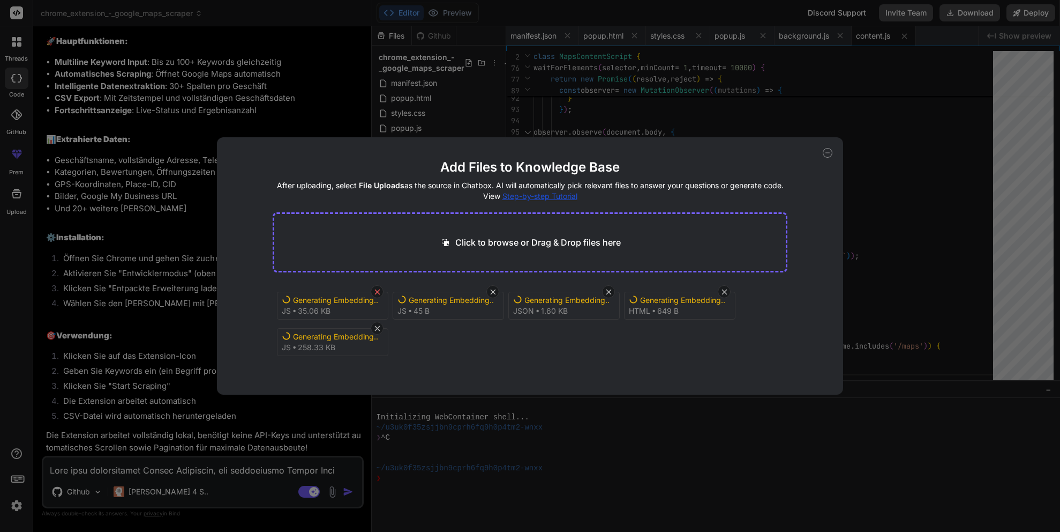
click at [377, 291] on icon at bounding box center [377, 291] width 5 height 5
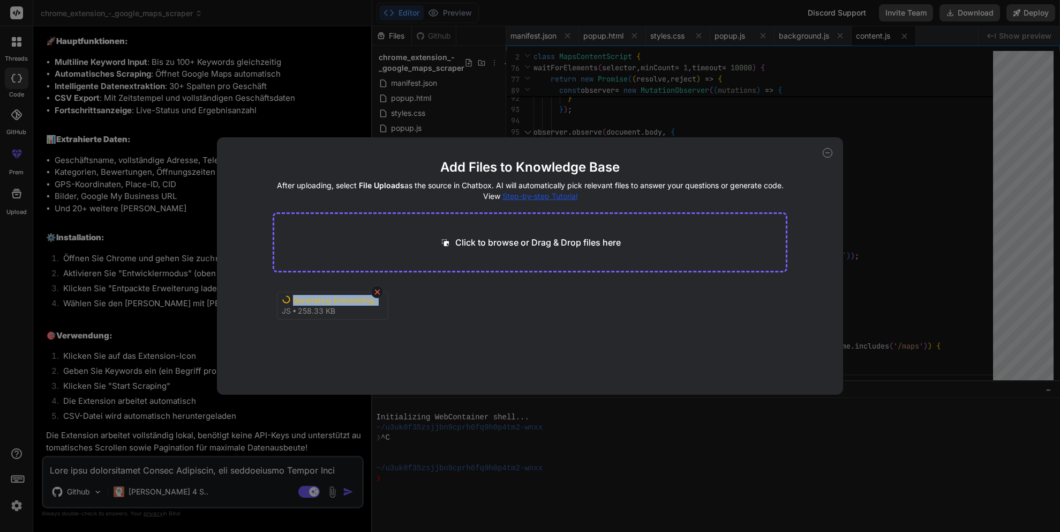
click at [377, 291] on icon at bounding box center [377, 291] width 5 height 5
click at [522, 252] on div "Click to browse or Drag & Drop files here" at bounding box center [530, 242] width 514 height 60
click at [421, 300] on icon at bounding box center [420, 302] width 5 height 6
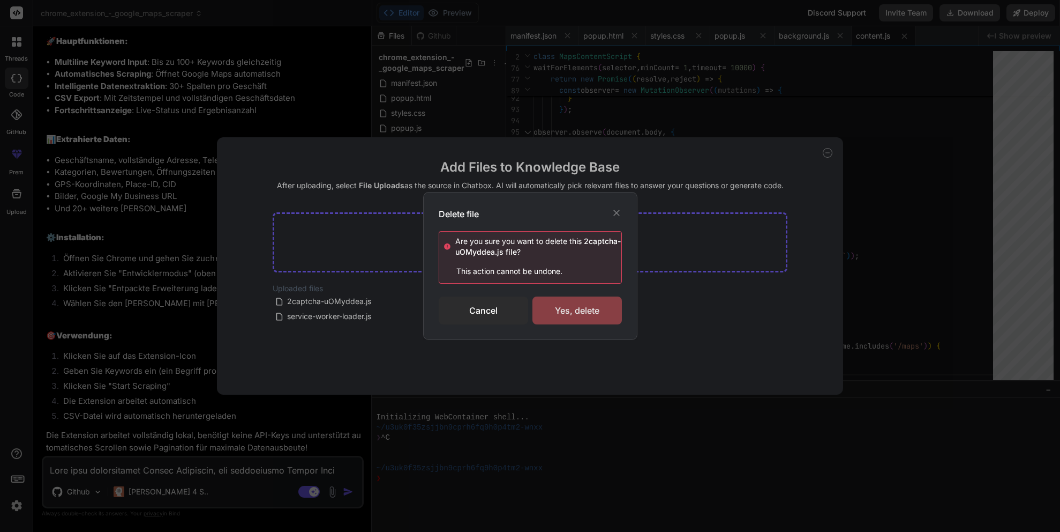
click at [559, 309] on div "Yes, delete" at bounding box center [577, 310] width 89 height 28
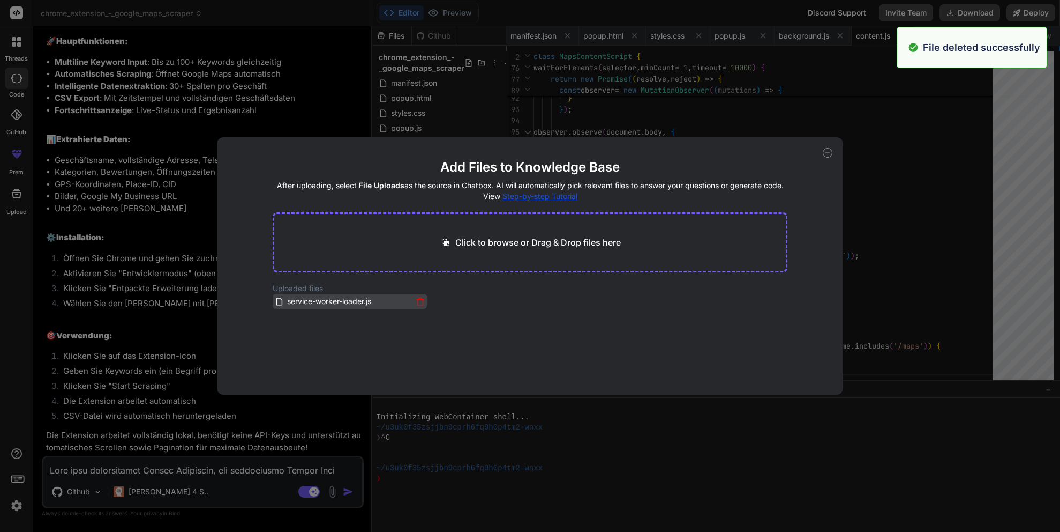
click at [416, 297] on icon at bounding box center [420, 301] width 9 height 9
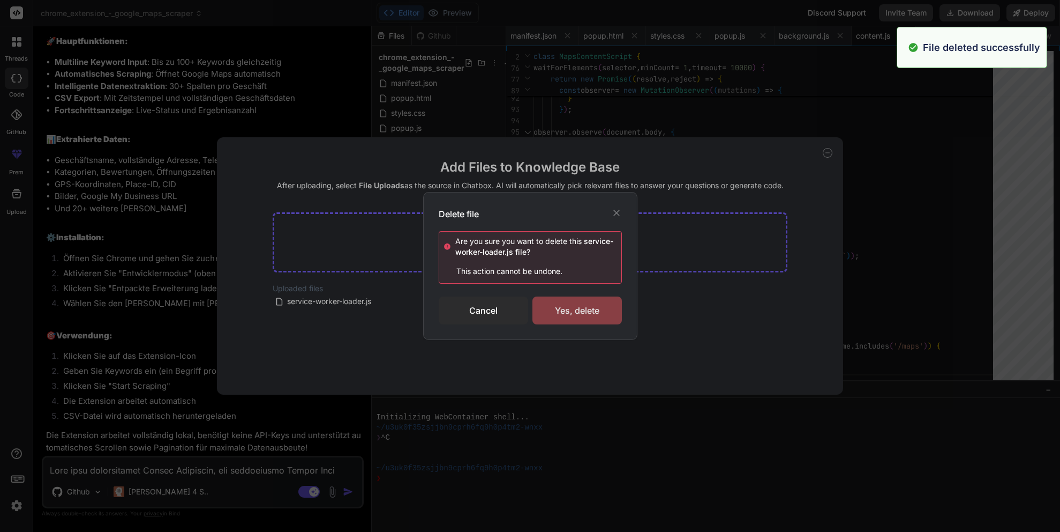
click at [597, 308] on div "Yes, delete" at bounding box center [577, 310] width 89 height 28
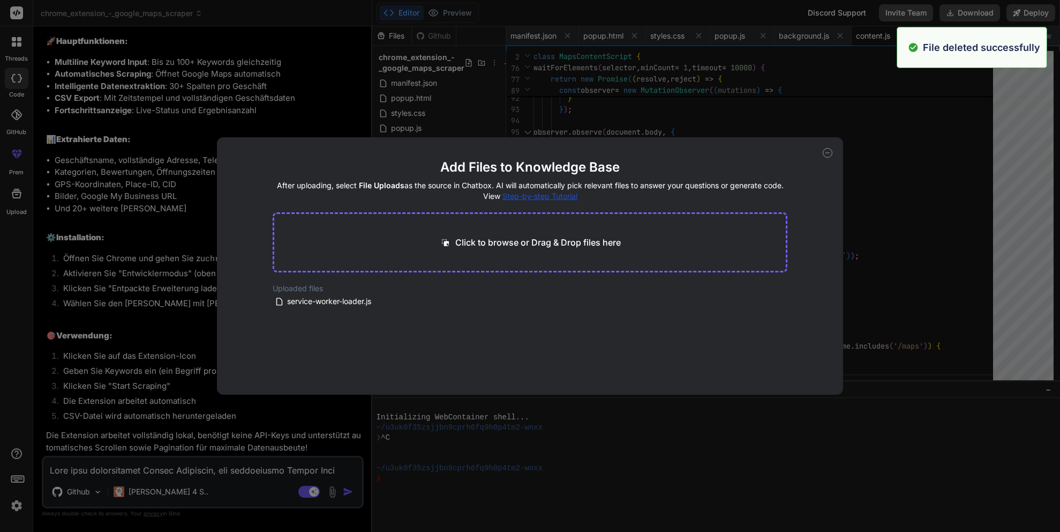
type textarea "x"
click at [559, 238] on p "Click to browse or Drag & Drop files here" at bounding box center [538, 242] width 166 height 13
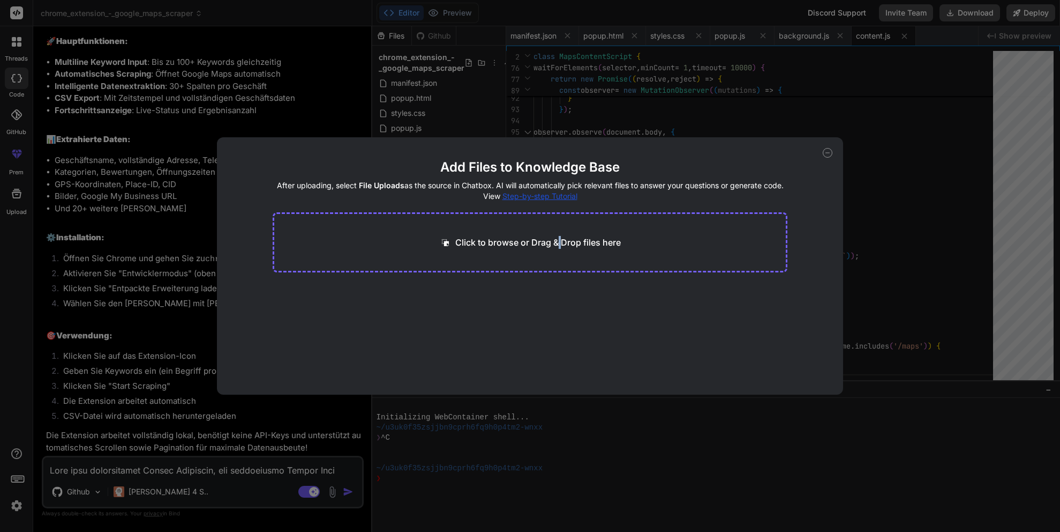
type input "C:\fakepath\service-worker-loader.js"
type textarea "x"
click at [532, 242] on p "Click to browse or Drag & Drop files here" at bounding box center [538, 242] width 166 height 13
type input "C:\fakepath\index.html"
click at [773, 363] on button "Finish" at bounding box center [769, 361] width 38 height 21
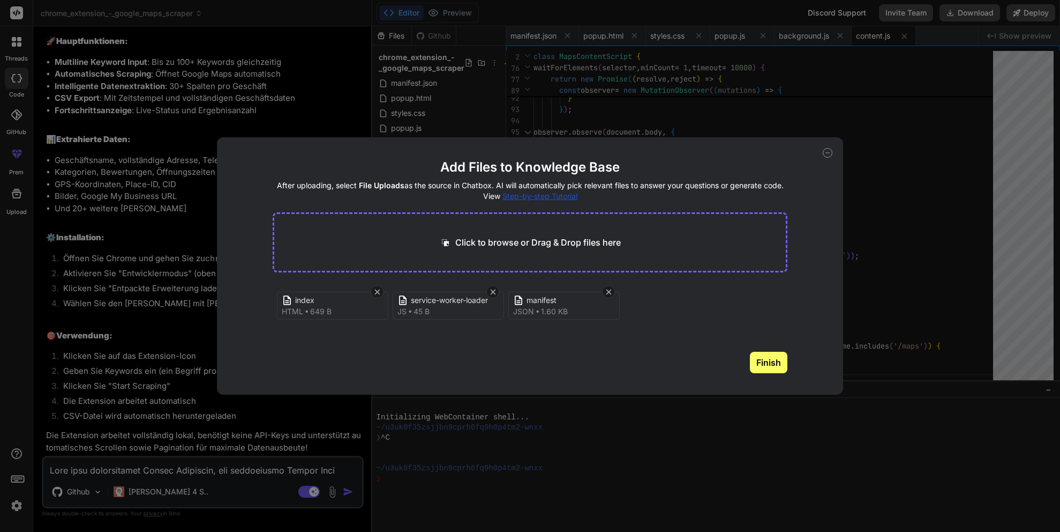
type textarea "x"
click at [559, 254] on div "Click to browse or Drag & Drop files here" at bounding box center [530, 242] width 514 height 60
click at [545, 244] on p "Click to browse or Drag & Drop files here" at bounding box center [538, 242] width 166 height 13
type input "C:\fakepath\background.ts-Cxg1g9l4.js"
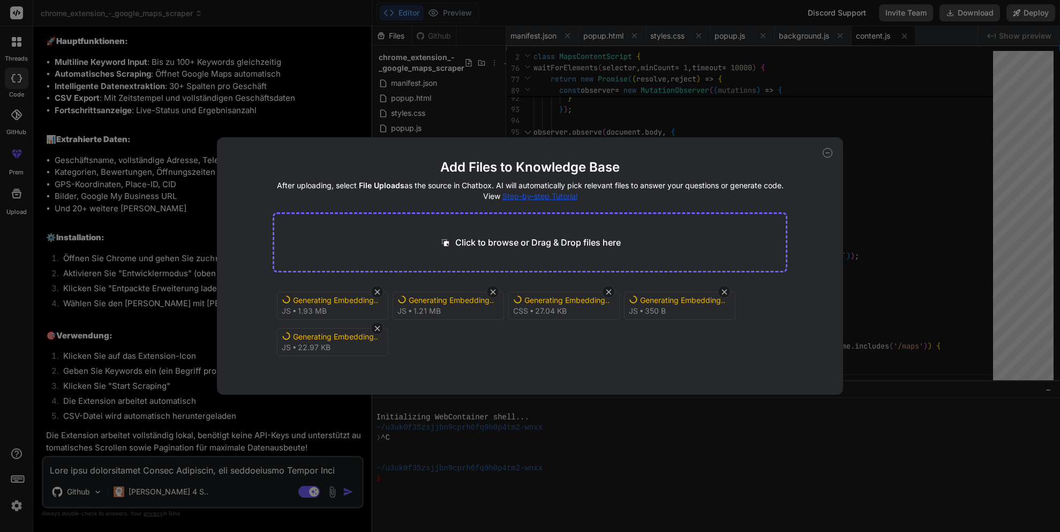
scroll to position [4, 0]
click at [637, 350] on div "Generating Embedding... js 1.93 MB Generating Embedding... js 1.21 MB index-BZ8…" at bounding box center [530, 321] width 514 height 77
click at [421, 302] on span "1.21 MB" at bounding box center [427, 306] width 27 height 11
click at [340, 295] on div "Generating Embedding..." at bounding box center [336, 295] width 86 height 11
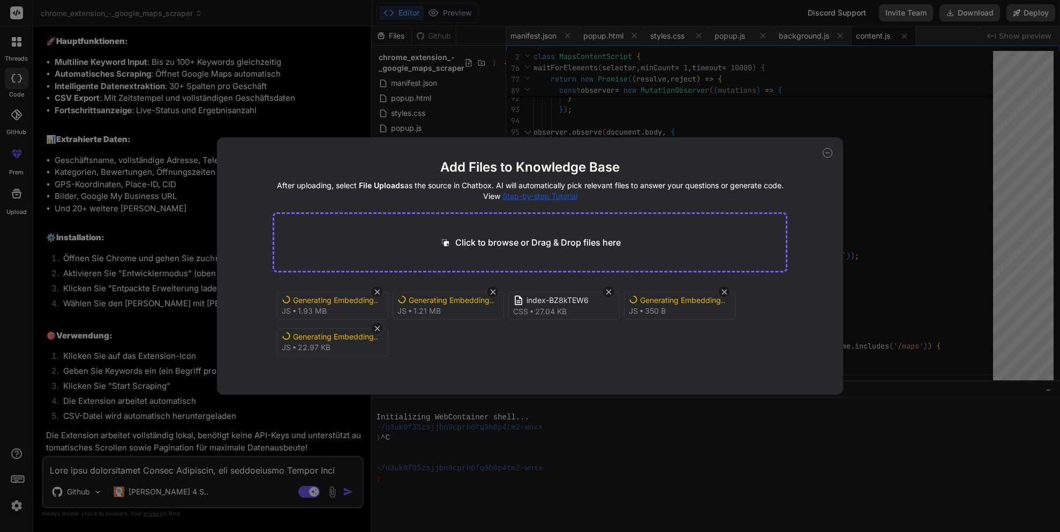
click at [828, 153] on icon at bounding box center [828, 153] width 4 height 0
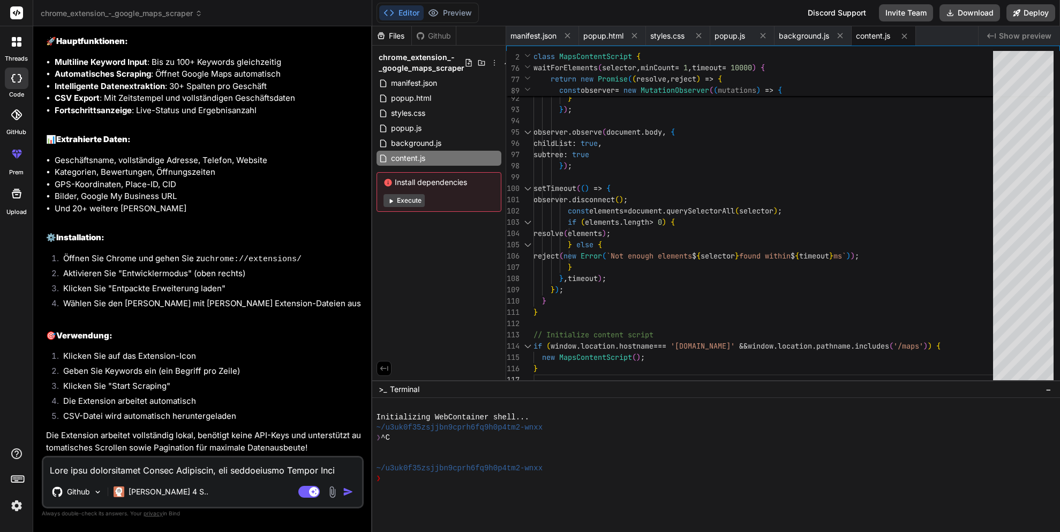
click at [348, 493] on img "button" at bounding box center [348, 491] width 11 height 11
click at [237, 478] on div "Github Claude 4 S.. Agent Mode. When this toggle is activated, AI automatically…" at bounding box center [203, 481] width 322 height 53
click at [218, 466] on textarea at bounding box center [202, 466] width 319 height 19
type textarea "x"
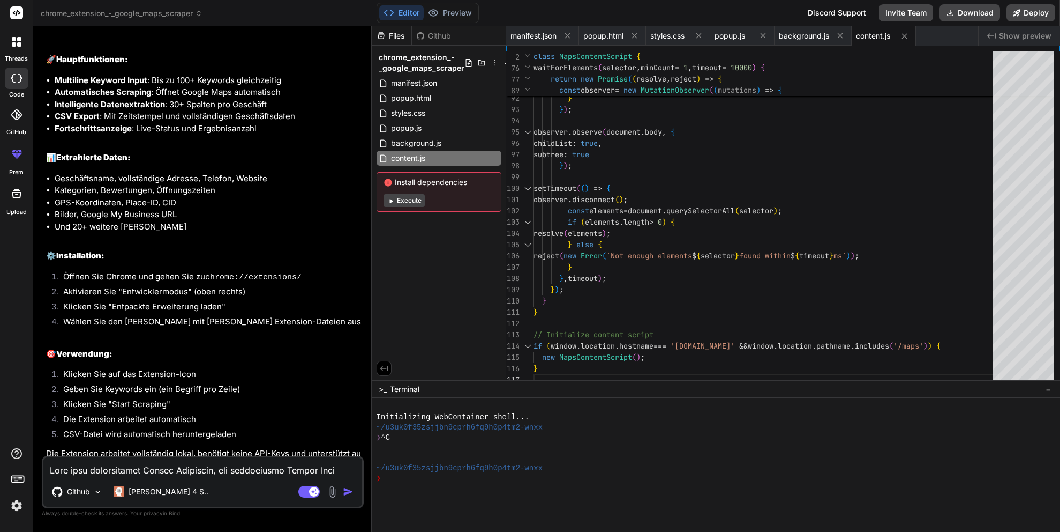
scroll to position [910, 0]
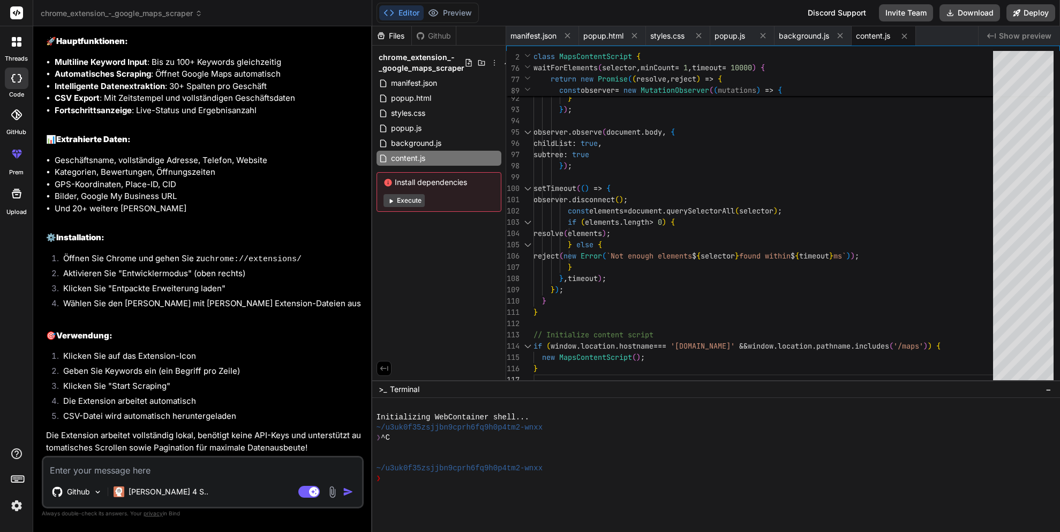
type textarea "i"
type textarea "x"
type textarea "ic"
type textarea "x"
type textarea "ich"
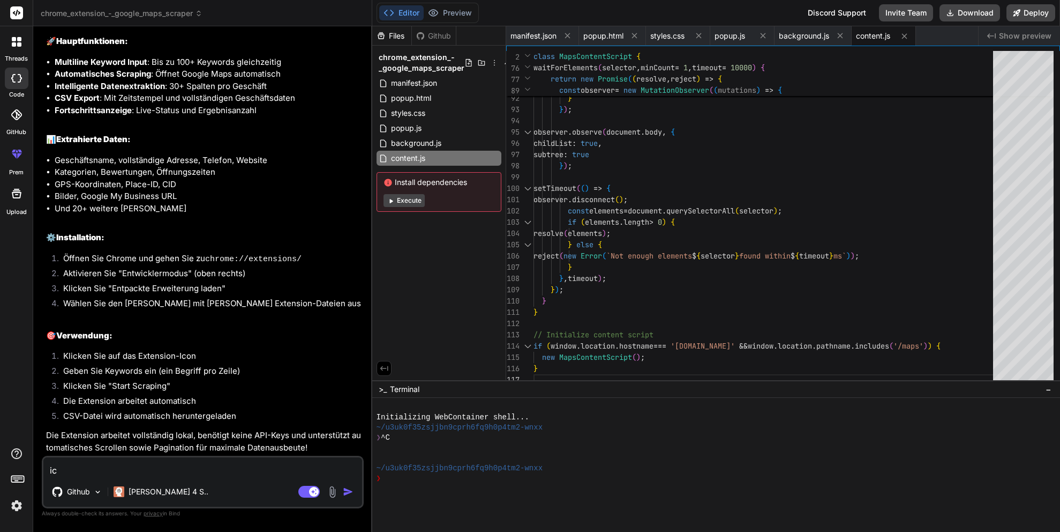
type textarea "x"
type textarea "ich"
type textarea "x"
type textarea "ich h"
type textarea "x"
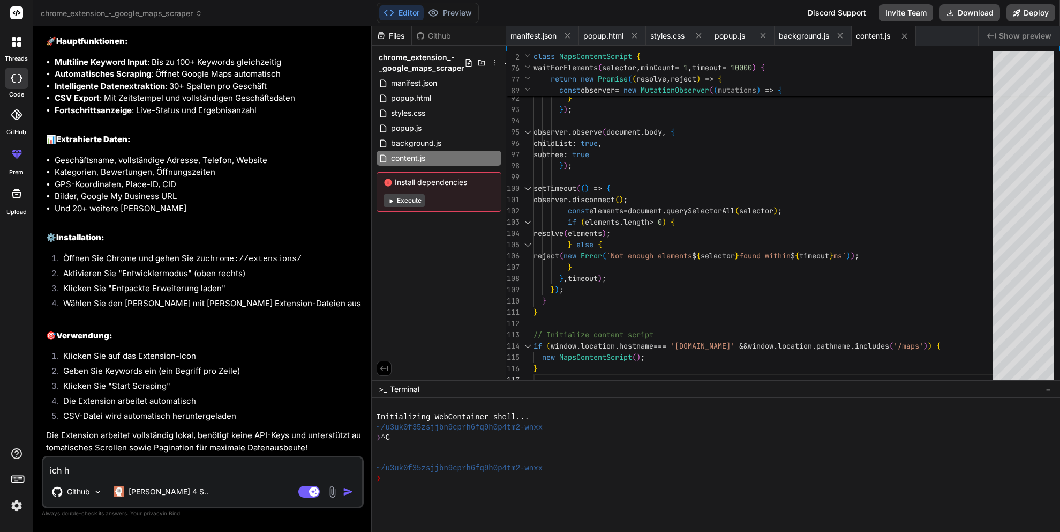
type textarea "ich ha"
type textarea "x"
type textarea "ich hab"
type textarea "x"
type textarea "ich habe"
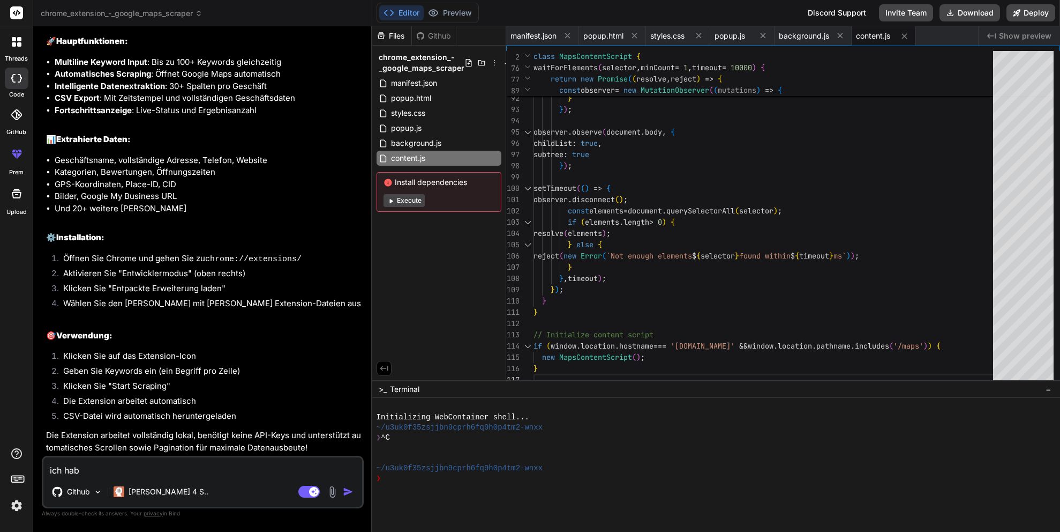
type textarea "x"
type textarea "ich habe"
type textarea "x"
type textarea "ich habe e"
type textarea "x"
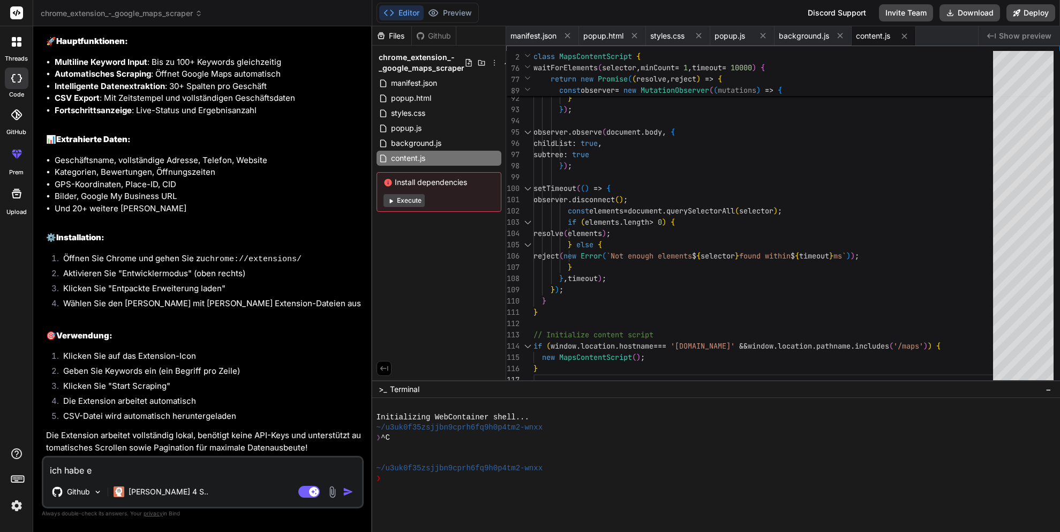
type textarea "ich habe ei"
type textarea "x"
type textarea "ich habe ein"
type textarea "x"
type textarea "ich habe eini"
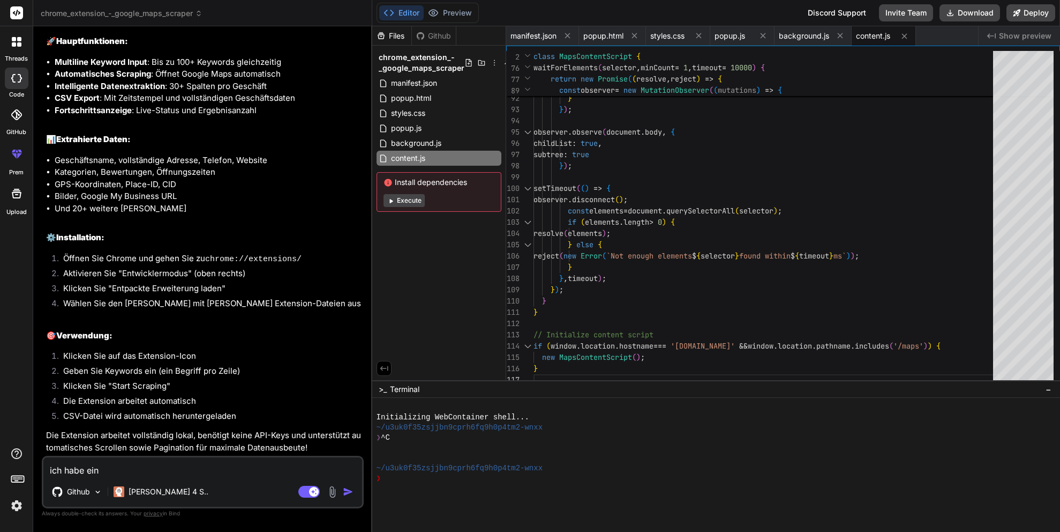
type textarea "x"
type textarea "ich habe einig"
type textarea "x"
type textarea "ich habe einige"
type textarea "x"
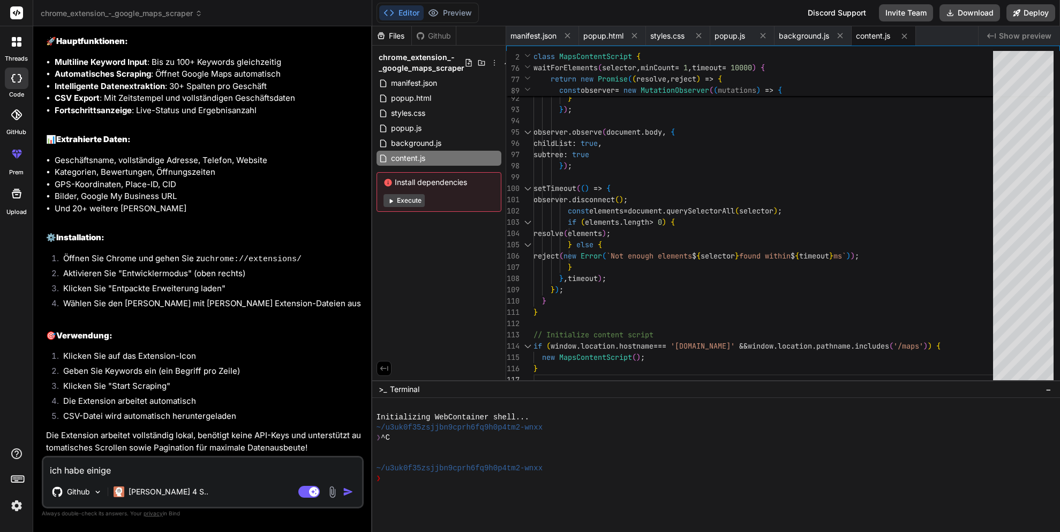
type textarea "ich habe einige"
type textarea "x"
type textarea "ich habe einige d"
type textarea "x"
type textarea "ich habe einige da"
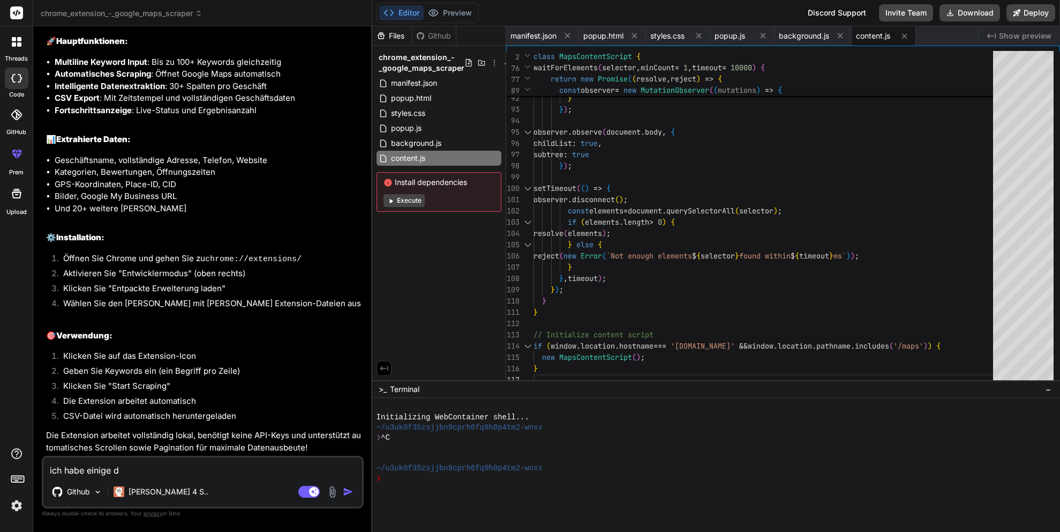
type textarea "x"
type textarea "ich habe einige dat"
type textarea "x"
type textarea "ich habe einige date"
type textarea "x"
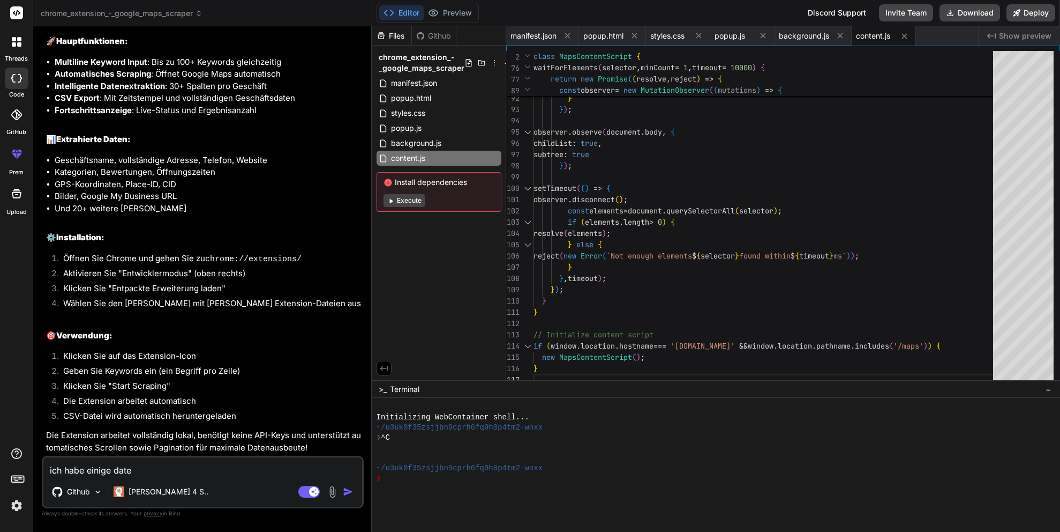
type textarea "ich habe einige datei"
type textarea "x"
type textarea "ich habe einige dateie"
type textarea "x"
type textarea "ich habe einige dateien"
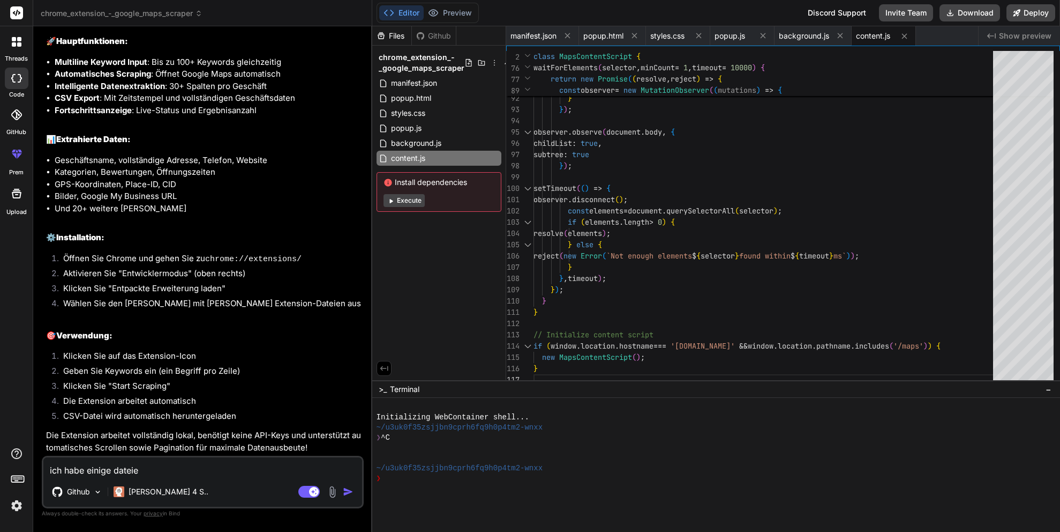
type textarea "x"
type textarea "ich habe einige dateien"
type textarea "x"
type textarea "ich habe einige dateien n"
type textarea "x"
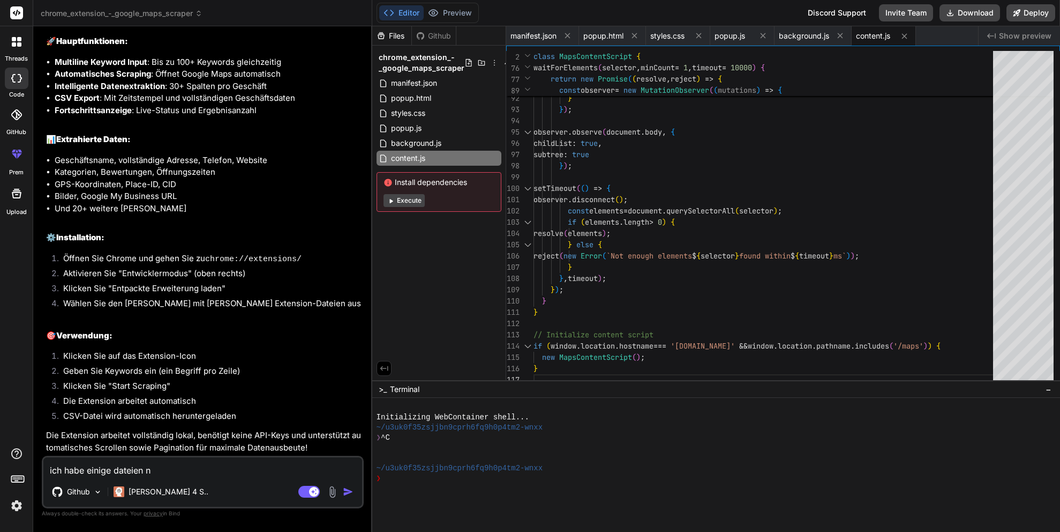
type textarea "ich habe einige dateien"
type textarea "x"
type textarea "ich habe einige dateien a"
type textarea "x"
type textarea "ich habe einige dateien an"
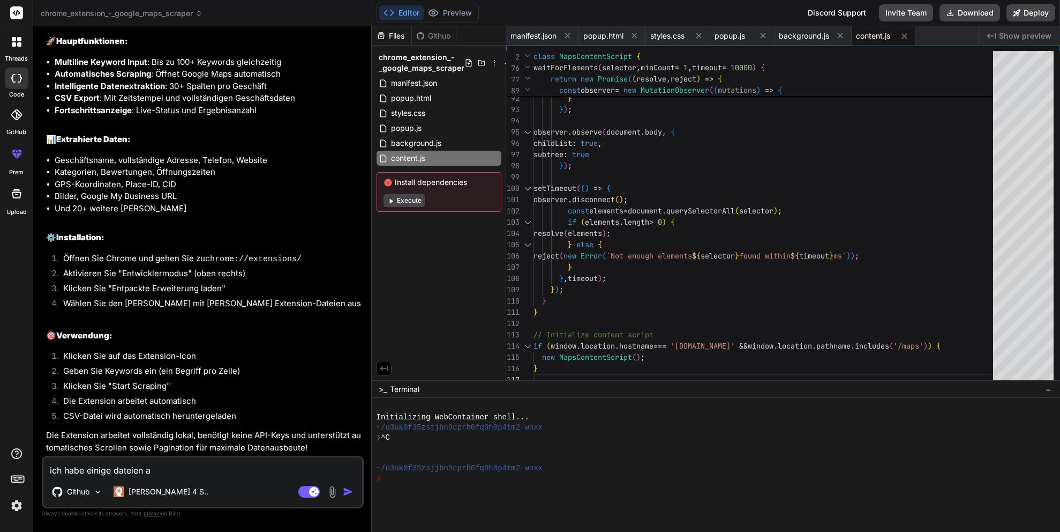
type textarea "x"
type textarea "ich habe einige dateien ang"
type textarea "x"
type textarea "ich habe einige dateien ange"
type textarea "x"
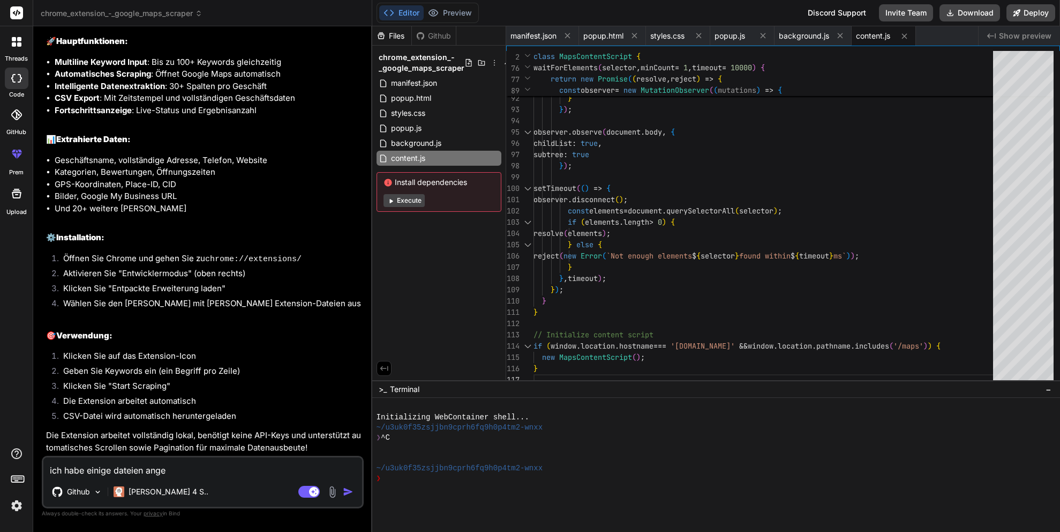
type textarea "ich habe einige dateien angeh"
type textarea "x"
type textarea "ich habe einige dateien angehä"
type textarea "x"
type textarea "ich habe einige dateien angehän"
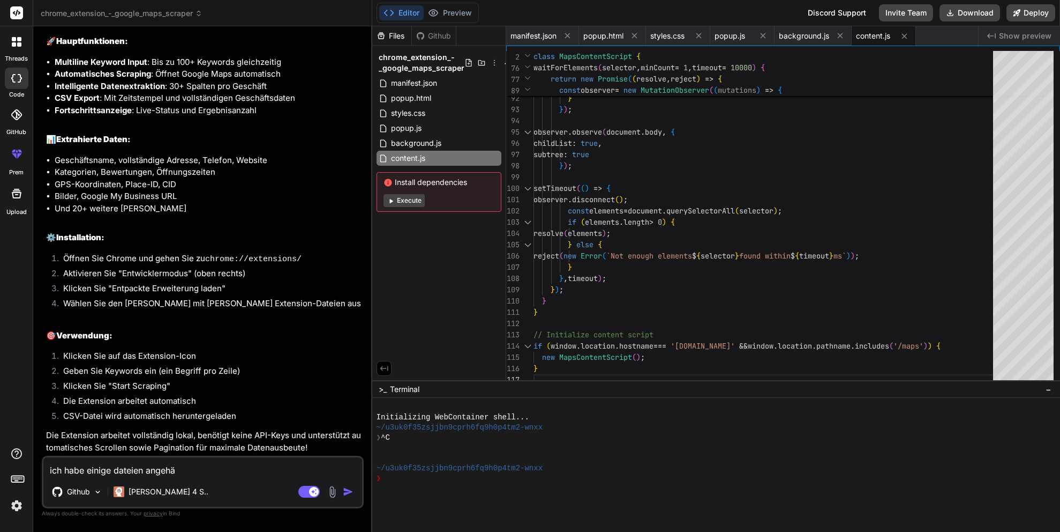
type textarea "x"
type textarea "ich habe einige dateien angehäng"
type textarea "x"
type textarea "ich habe einige dateien angehängt"
type textarea "x"
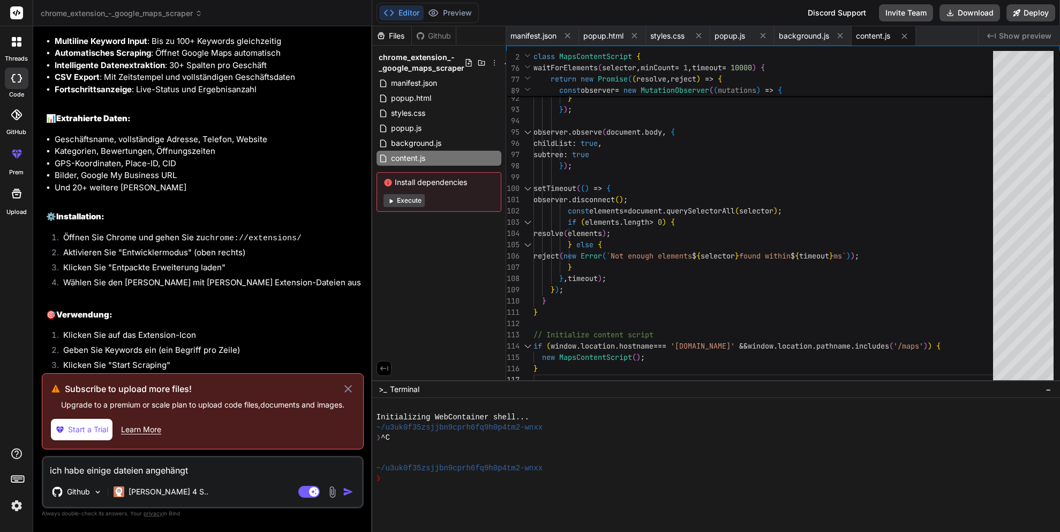
type textarea "ich habe einige dateien angehängt"
click at [349, 388] on icon at bounding box center [349, 389] width 8 height 8
type textarea "x"
